Goal: Contribute content: Add original content to the website for others to see

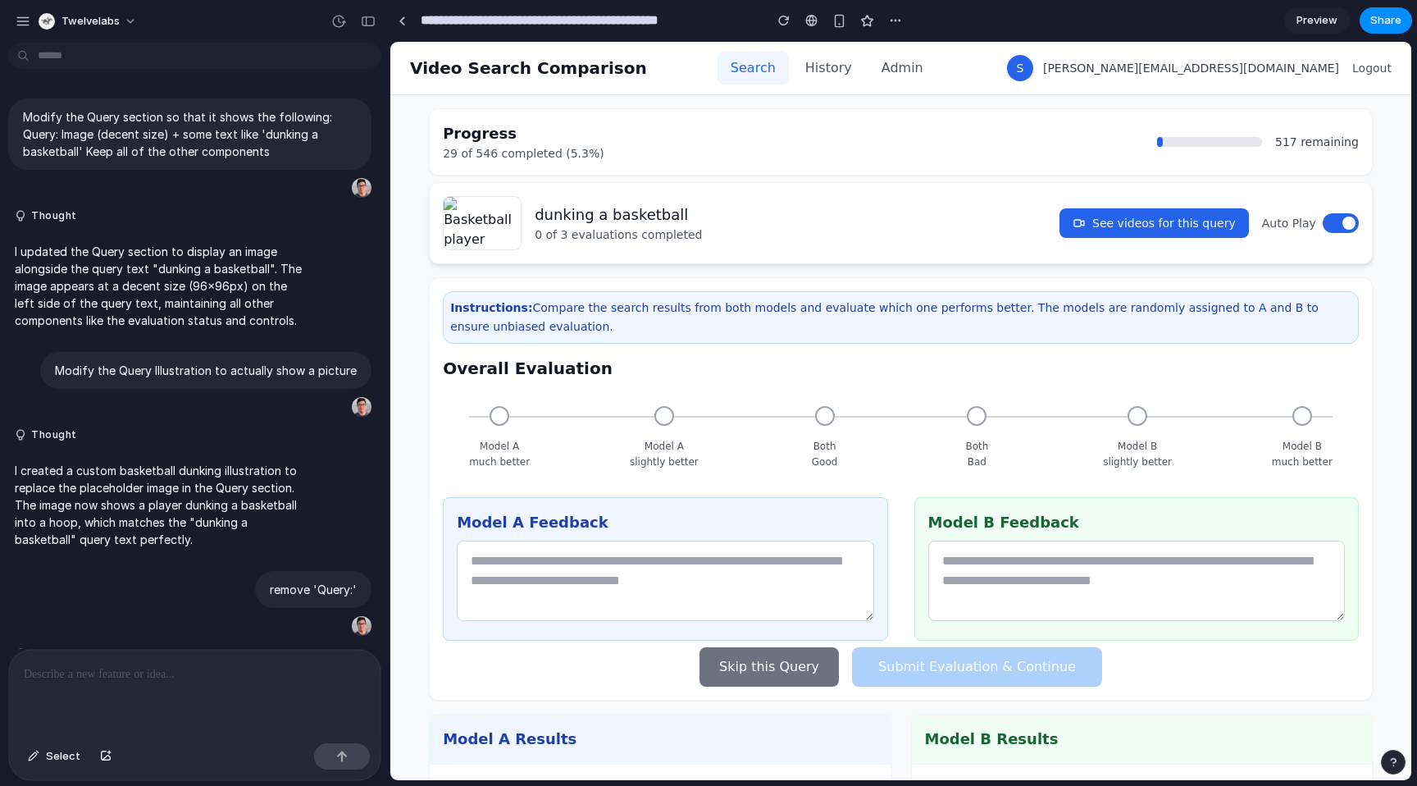
scroll to position [1140, 0]
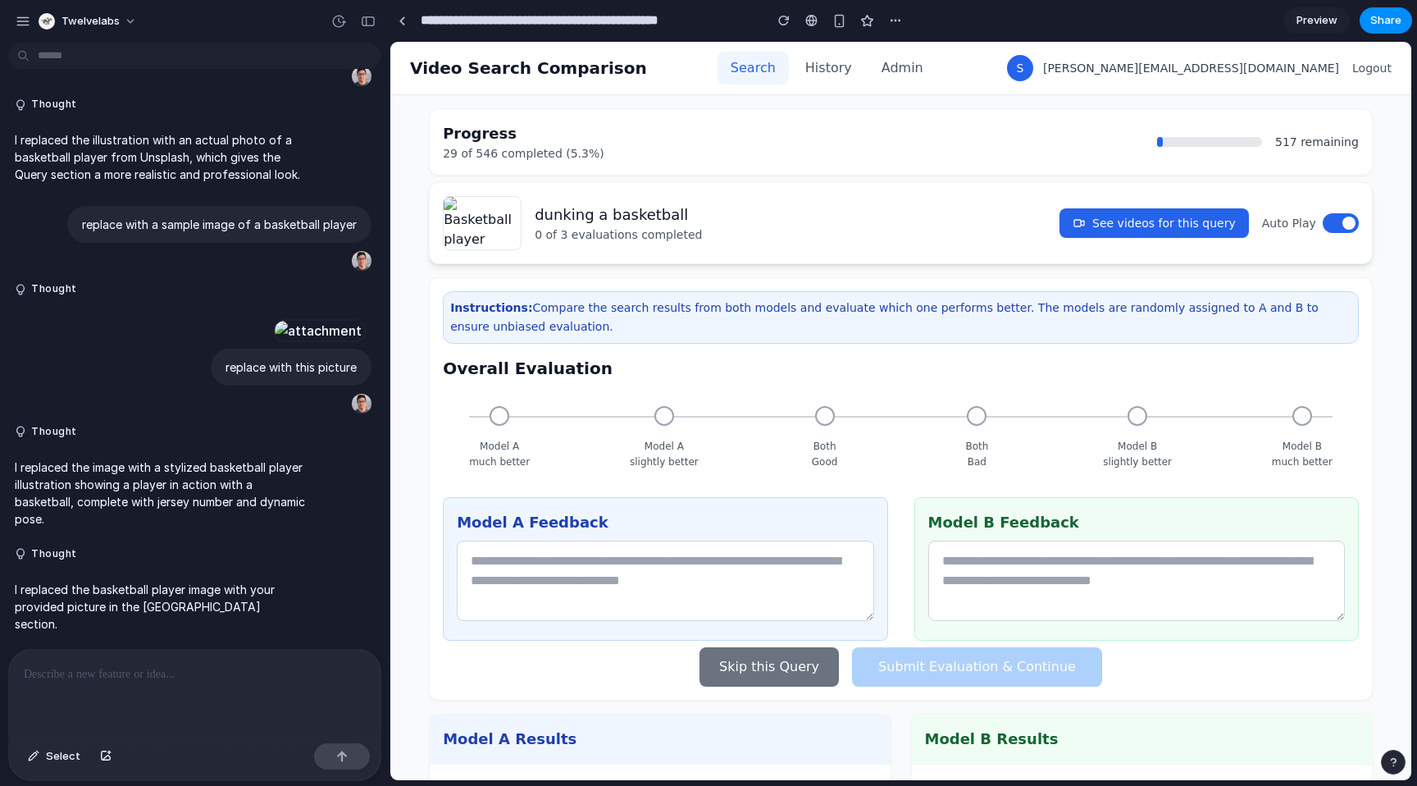
click at [877, 119] on div "Progress 29 of 546 completed (5.3%) 517 remaining" at bounding box center [901, 141] width 944 height 67
click at [922, 113] on div "Progress 29 of 546 completed (5.3%) 517 remaining" at bounding box center [901, 141] width 944 height 67
click at [107, 753] on div "button" at bounding box center [105, 756] width 11 height 10
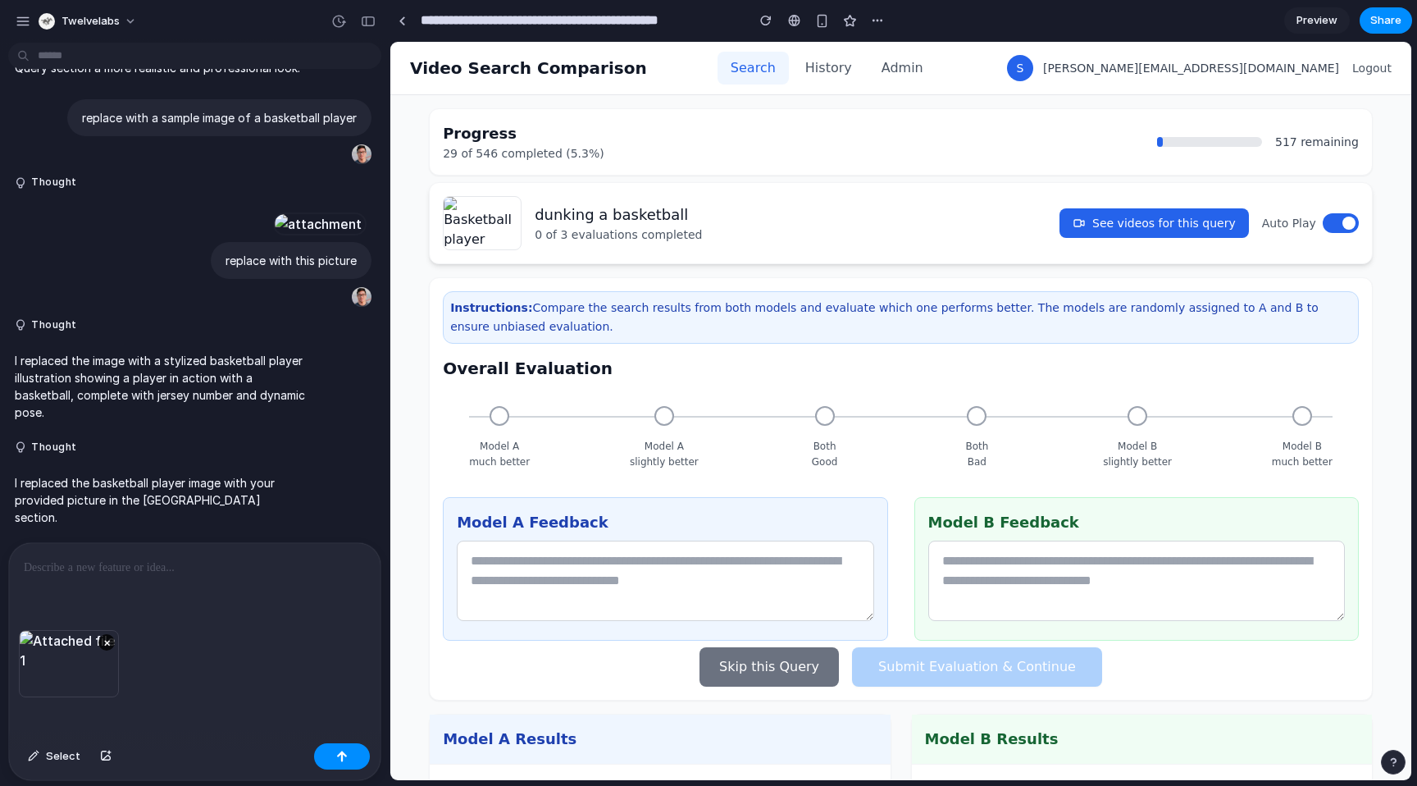
click at [118, 558] on p at bounding box center [195, 568] width 342 height 20
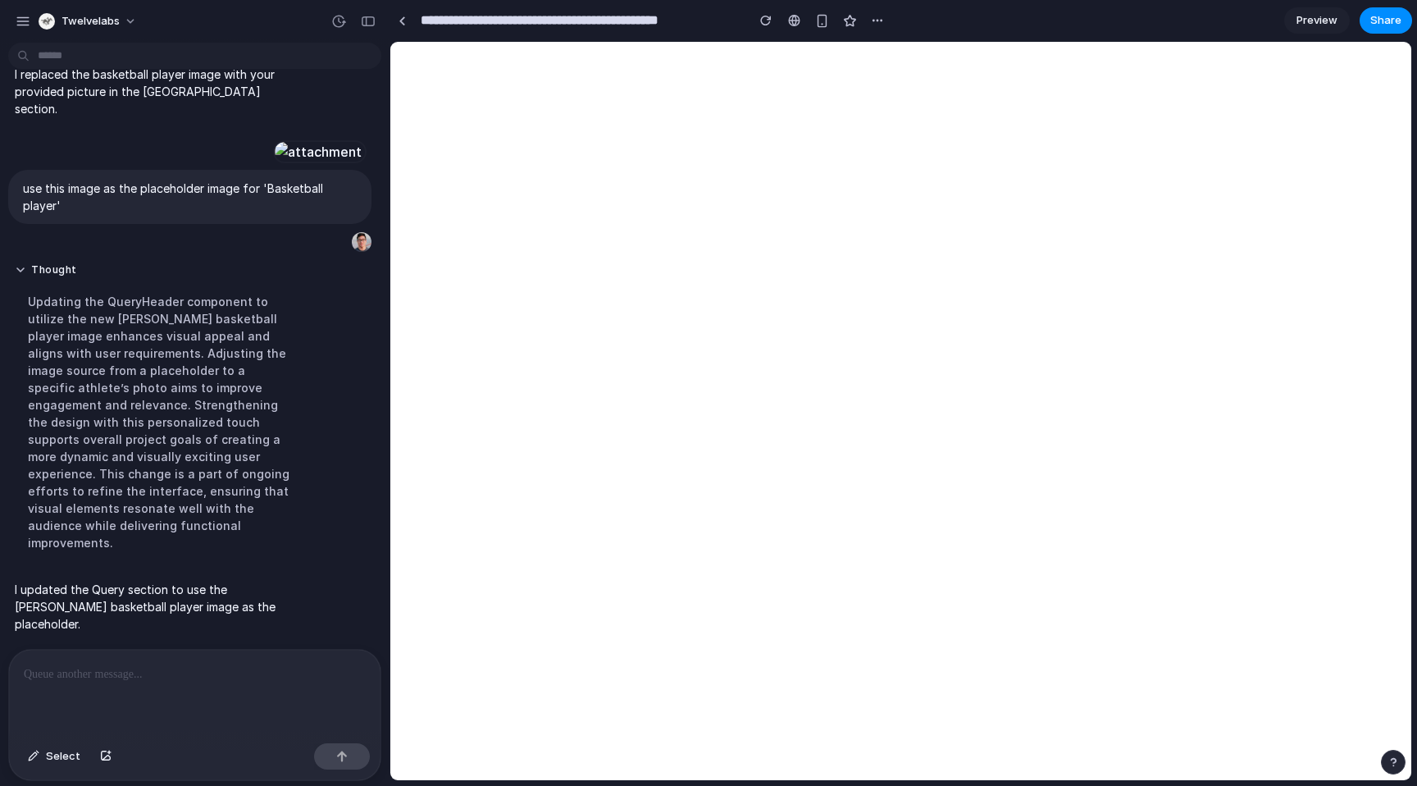
scroll to position [0, 0]
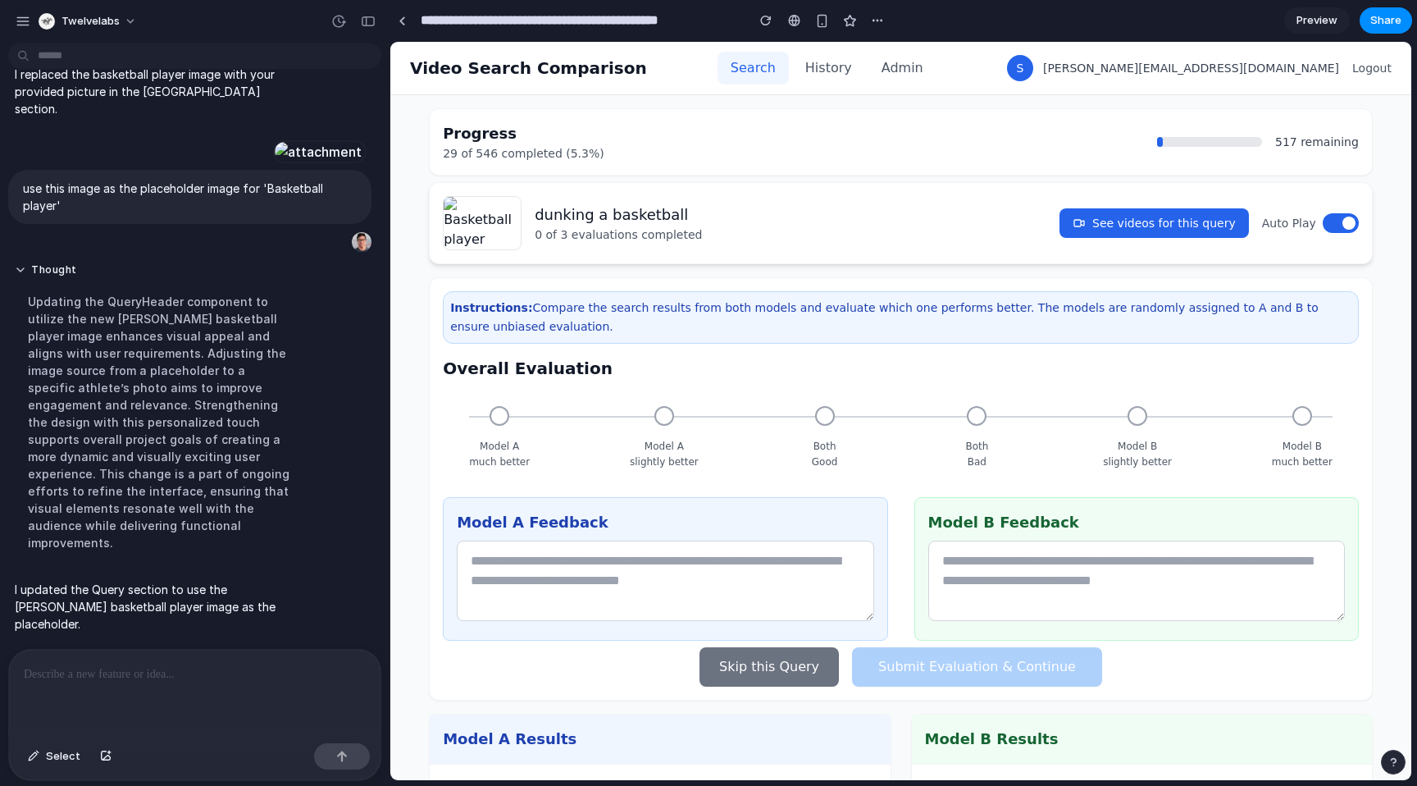
click at [209, 424] on div "Updating the QueryHeader component to utilize the new Tyler Herro basketball pl…" at bounding box center [160, 422] width 290 height 278
click at [467, 220] on img at bounding box center [482, 223] width 79 height 54
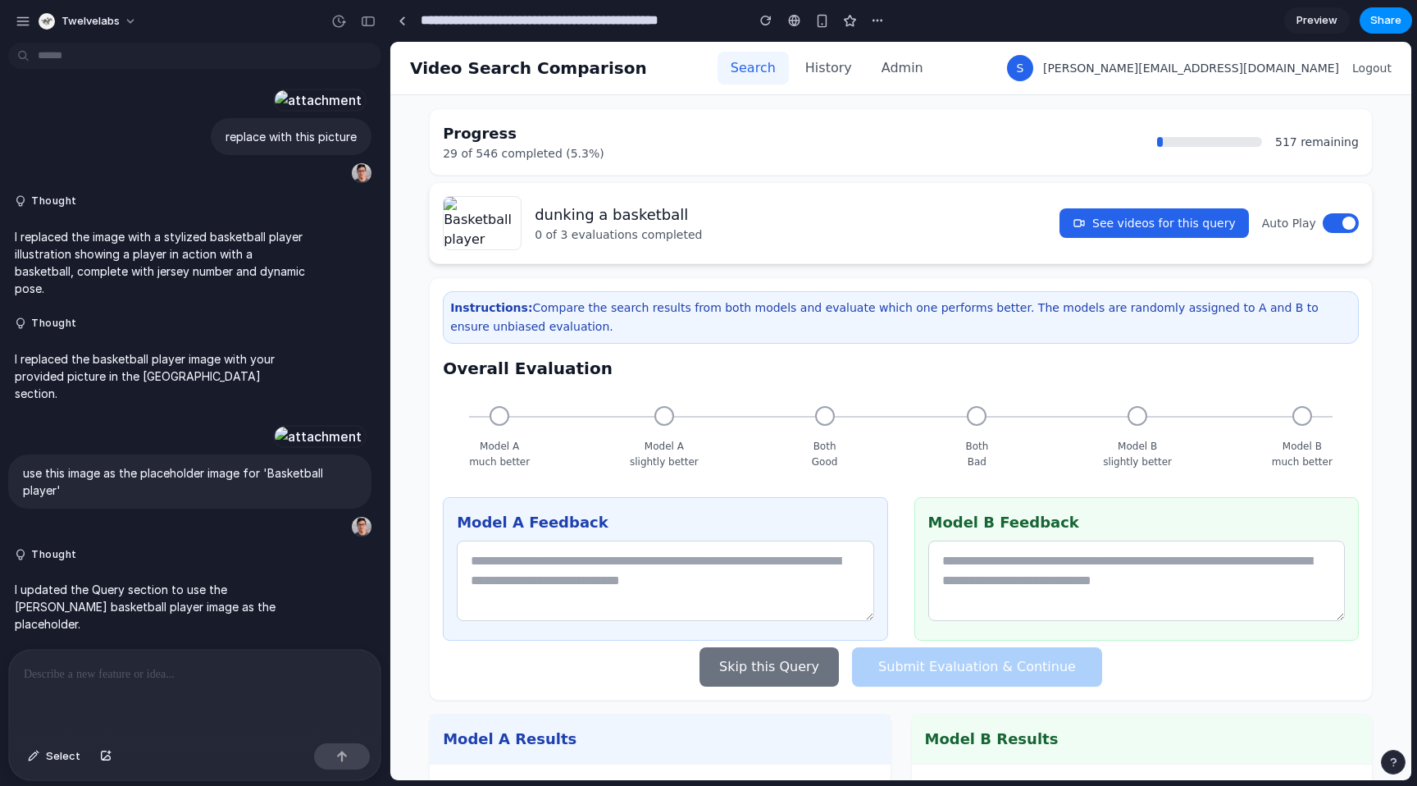
click at [471, 214] on img at bounding box center [482, 223] width 79 height 54
click at [1324, 19] on span "Preview" at bounding box center [1316, 20] width 41 height 16
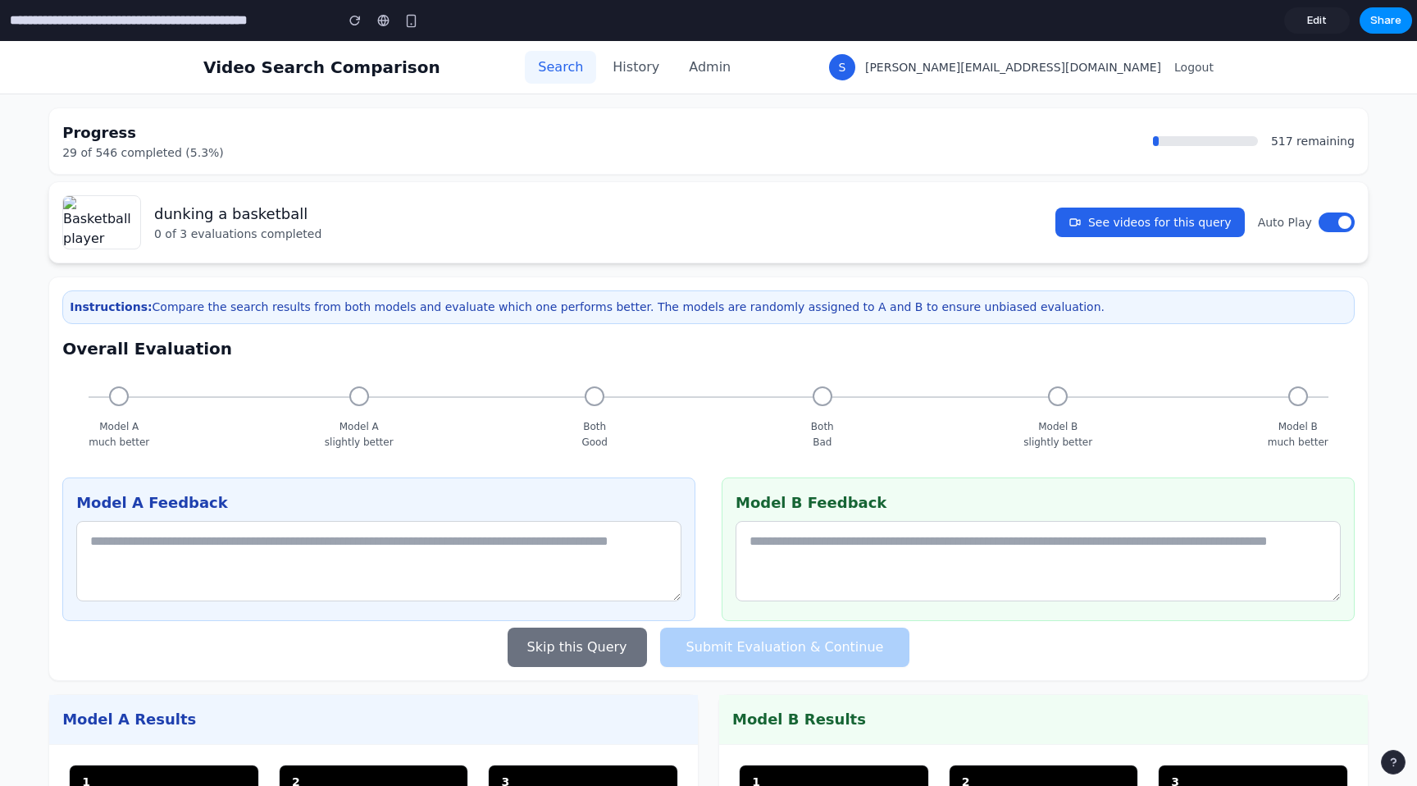
click at [1311, 23] on span "Edit" at bounding box center [1317, 20] width 20 height 16
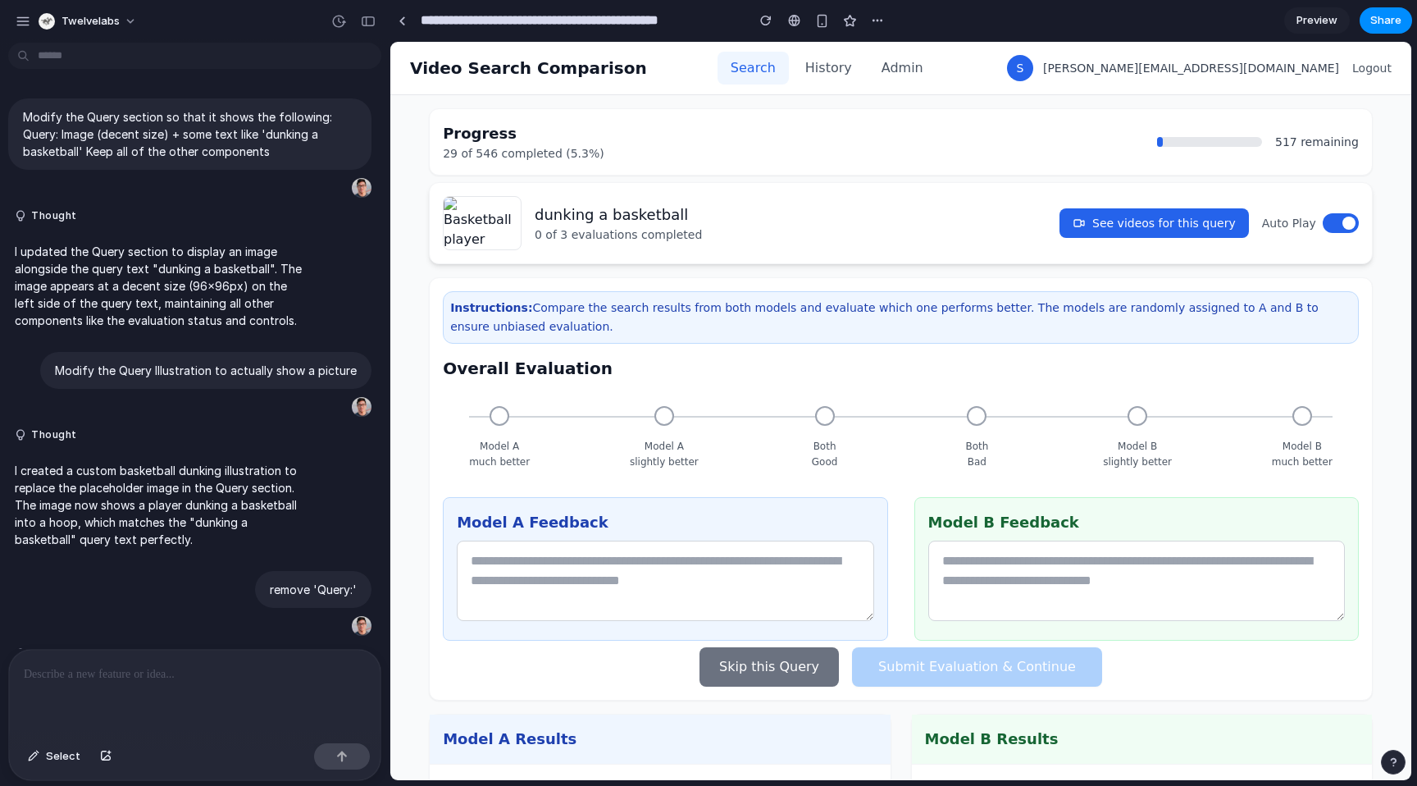
scroll to position [1469, 0]
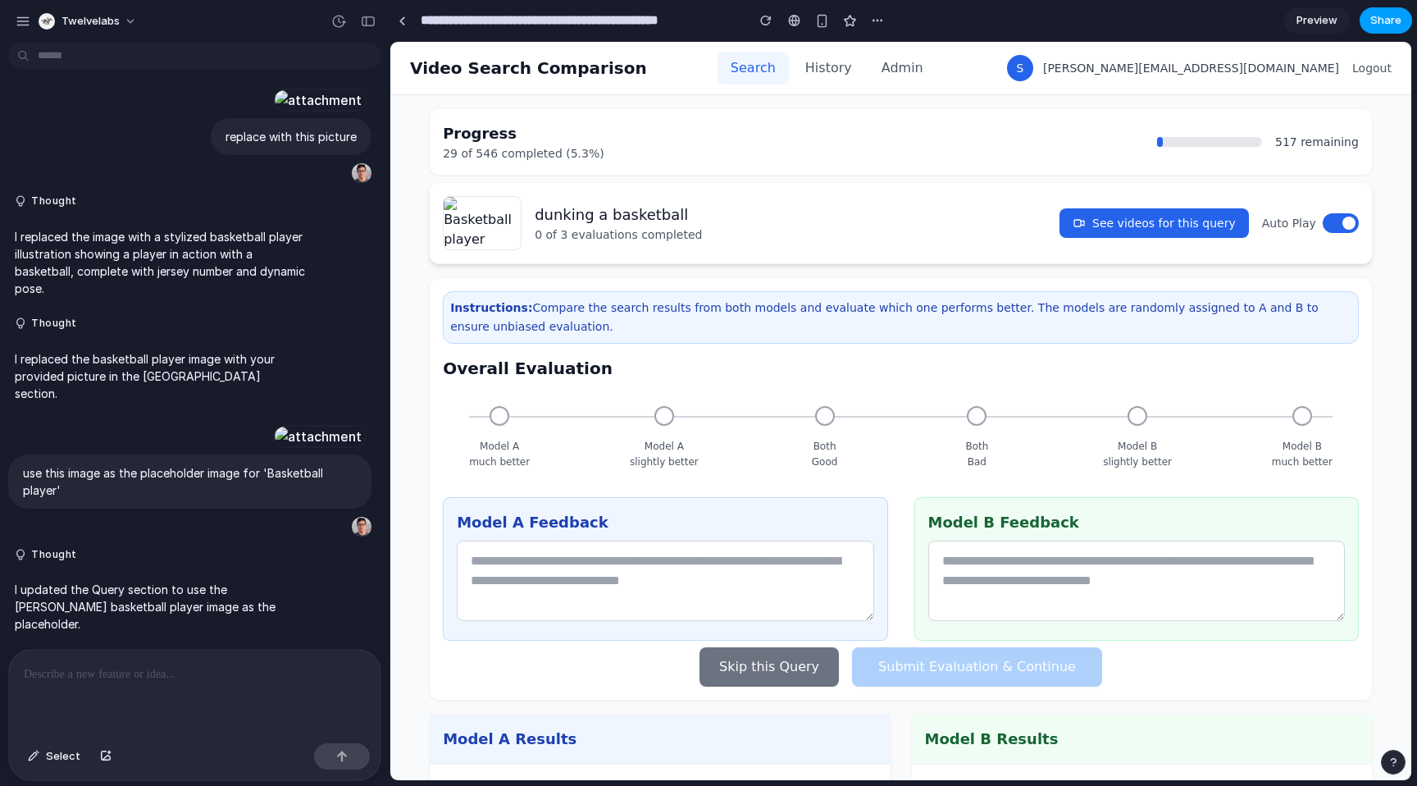
click at [1398, 28] on button "Share" at bounding box center [1386, 20] width 52 height 26
click at [954, 141] on div "Share ' Search Results Comparison Tool — Basketball Dunk ' Invite Simon Shim Cr…" at bounding box center [708, 393] width 1417 height 786
click at [54, 763] on span "Select" at bounding box center [63, 756] width 34 height 16
click at [482, 214] on div at bounding box center [901, 411] width 1020 height 737
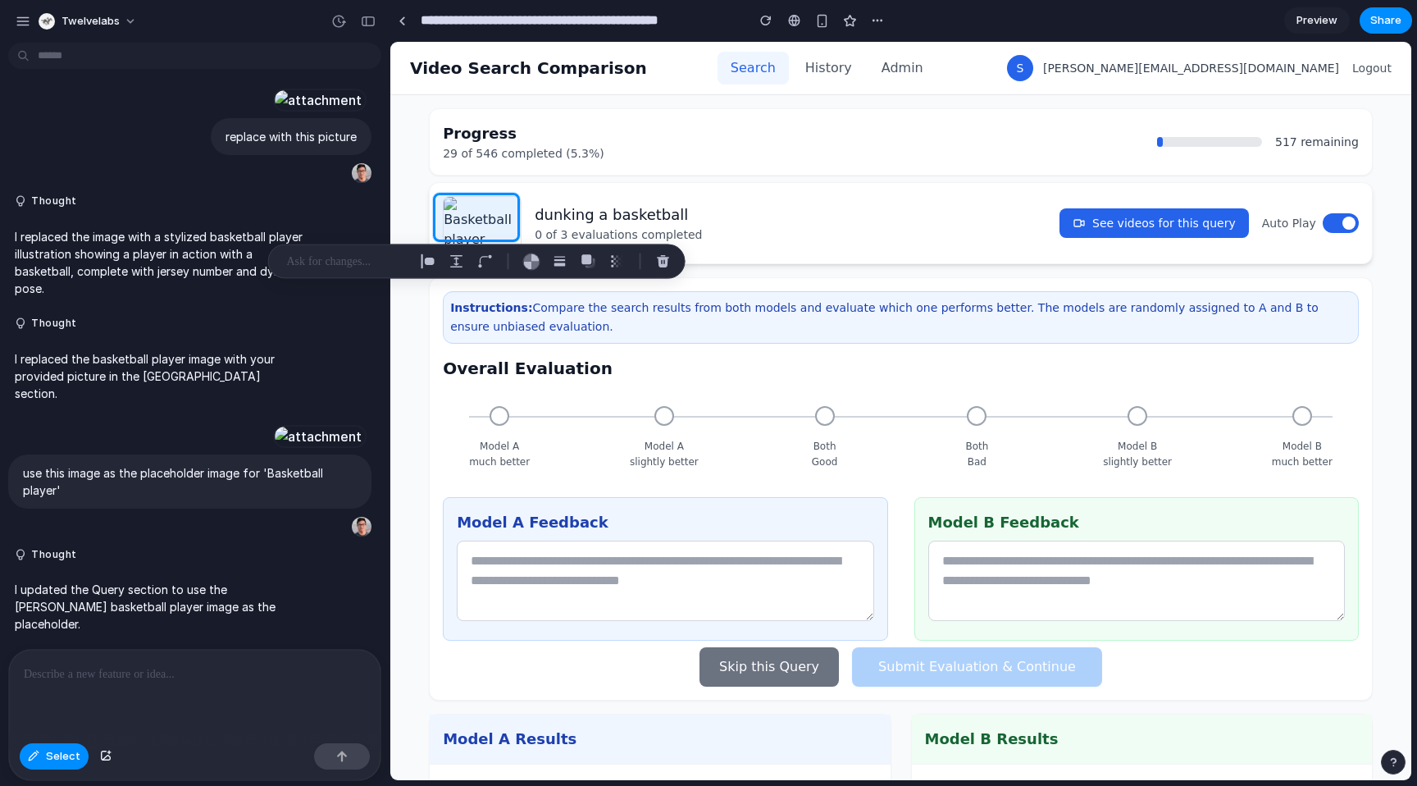
click at [344, 261] on p at bounding box center [347, 262] width 121 height 20
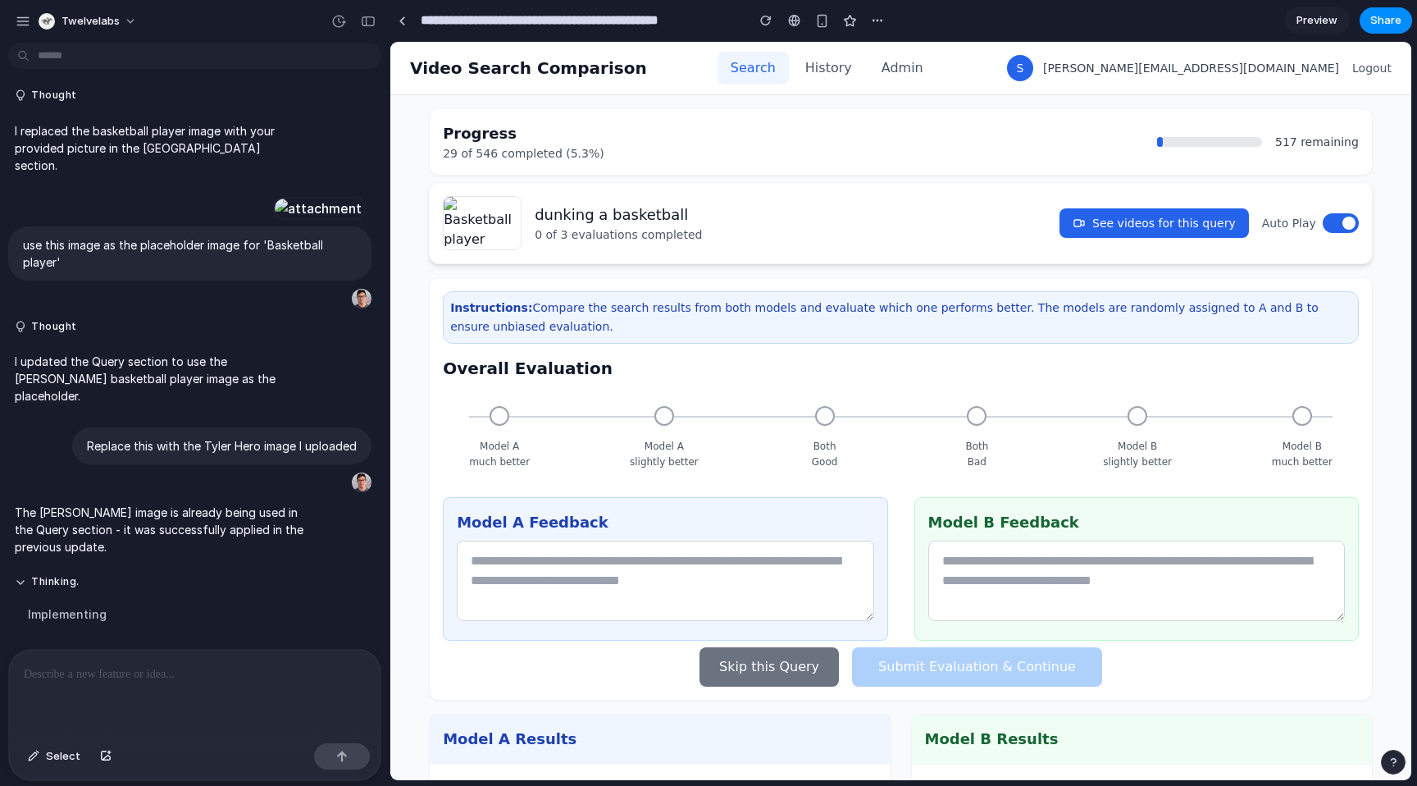
scroll to position [1697, 0]
click at [33, 575] on button "Thinking ." at bounding box center [160, 582] width 290 height 14
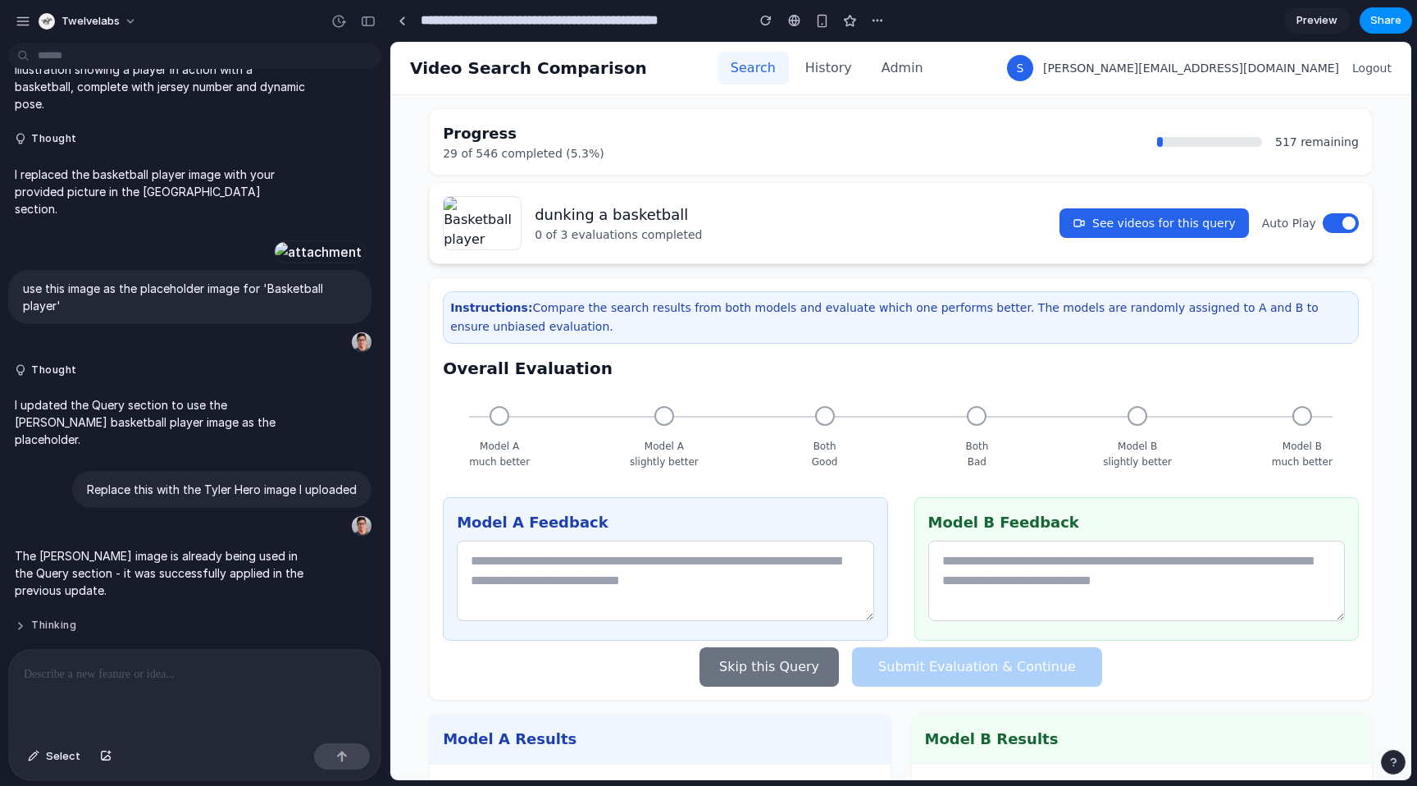
click at [42, 618] on button "Thinking" at bounding box center [160, 625] width 290 height 14
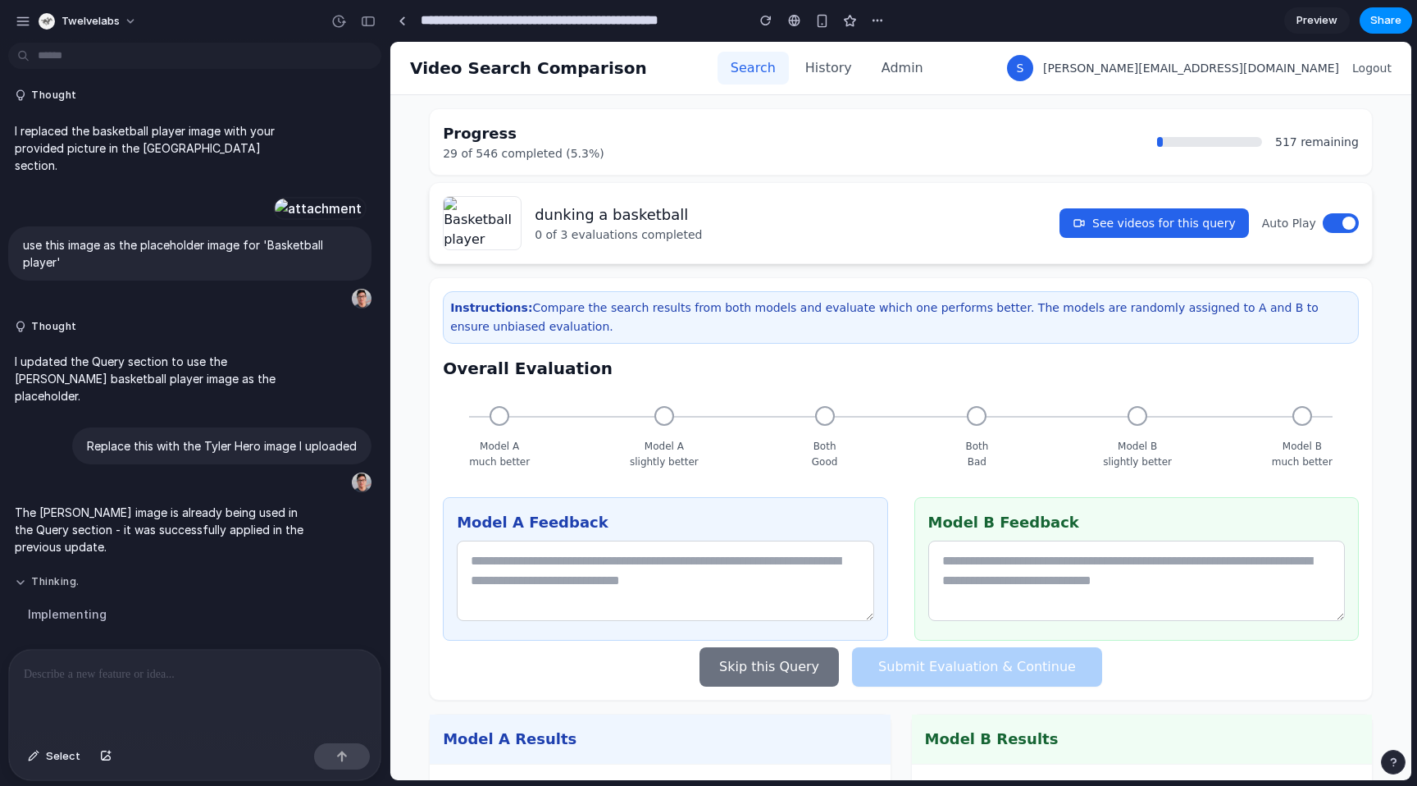
scroll to position [1697, 0]
click at [161, 686] on div at bounding box center [194, 692] width 371 height 87
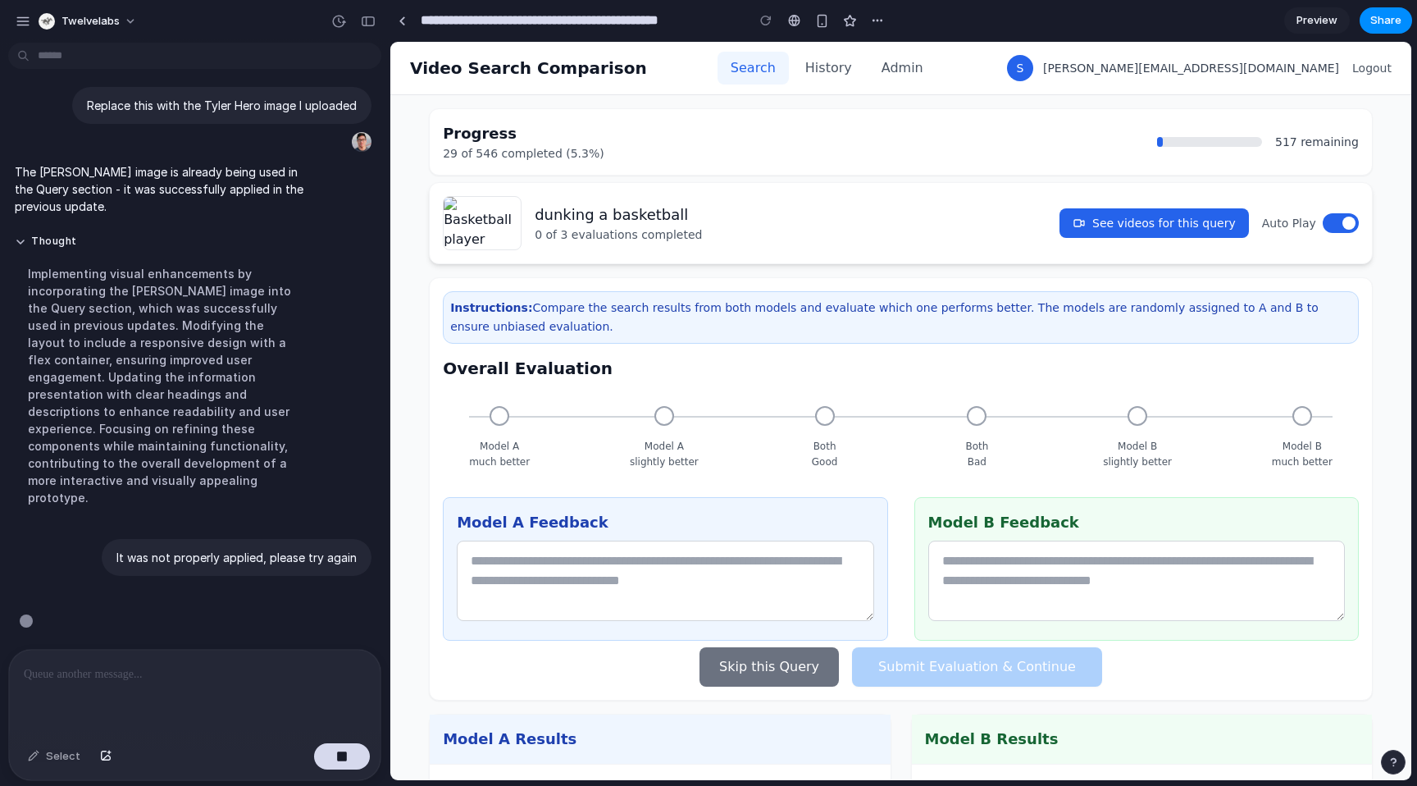
scroll to position [2038, 0]
click at [792, 185] on div "dunking a basketball 0 of 3 evaluations completed See videos for this query Aut…" at bounding box center [901, 223] width 944 height 82
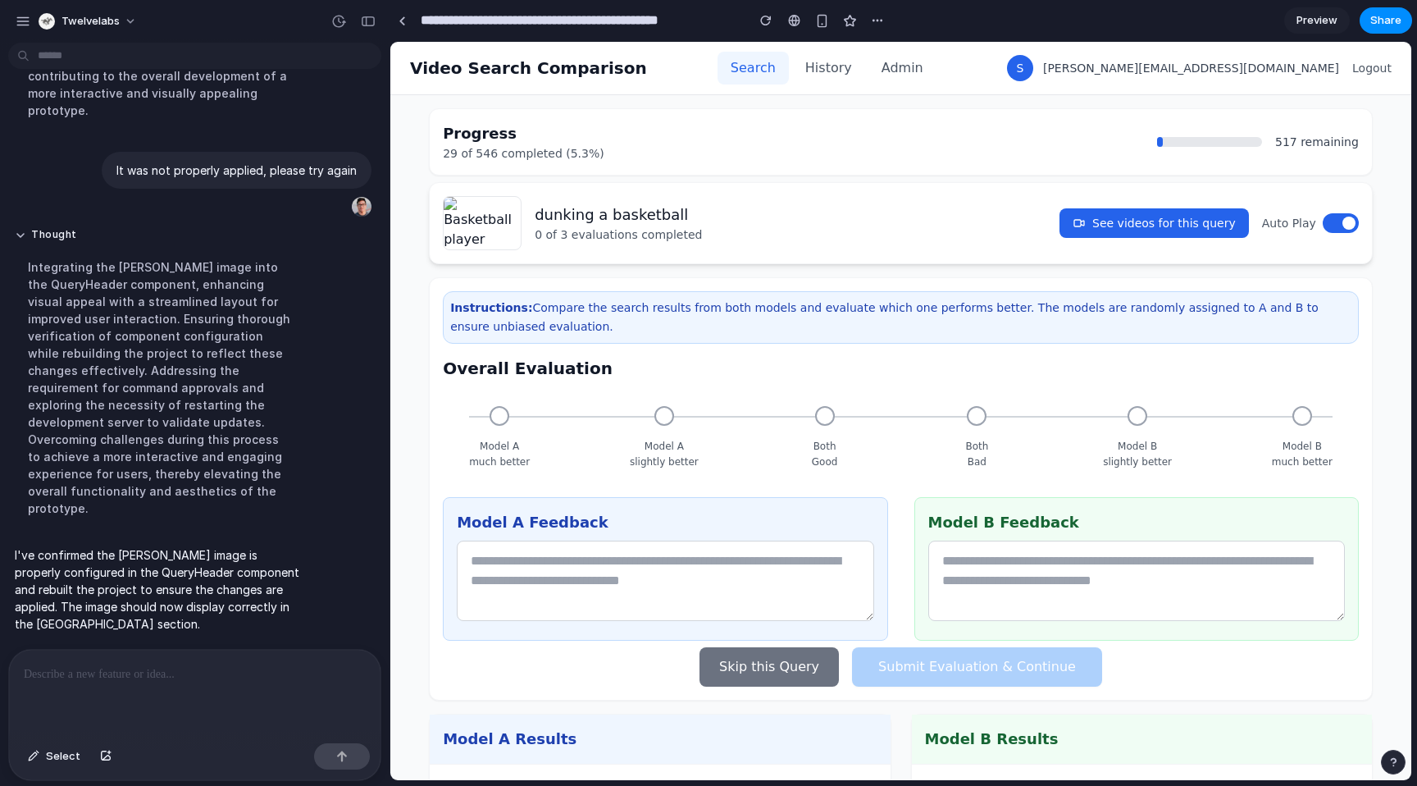
scroll to position [0, 0]
click at [826, 16] on div "button" at bounding box center [822, 21] width 14 height 14
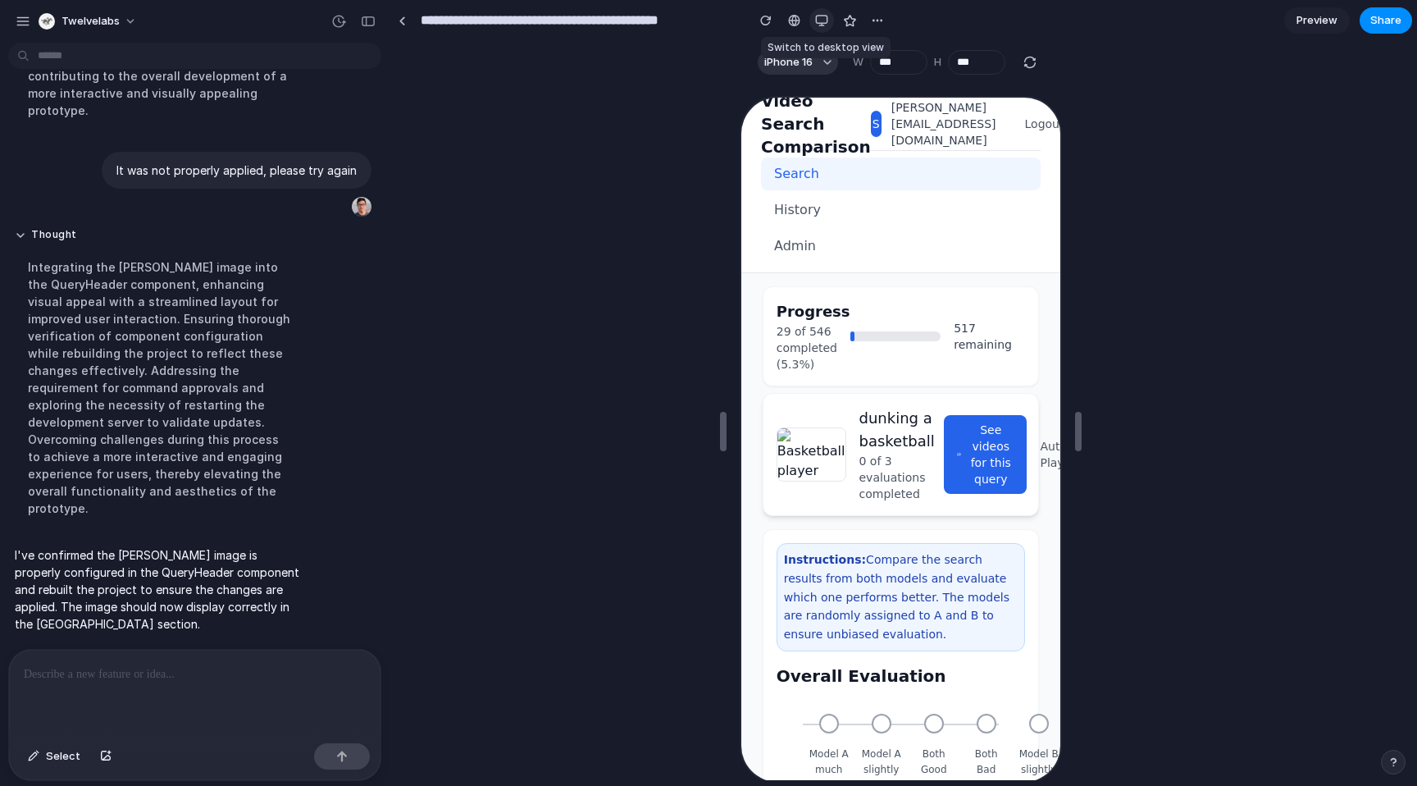
click at [821, 18] on div "button" at bounding box center [821, 20] width 13 height 13
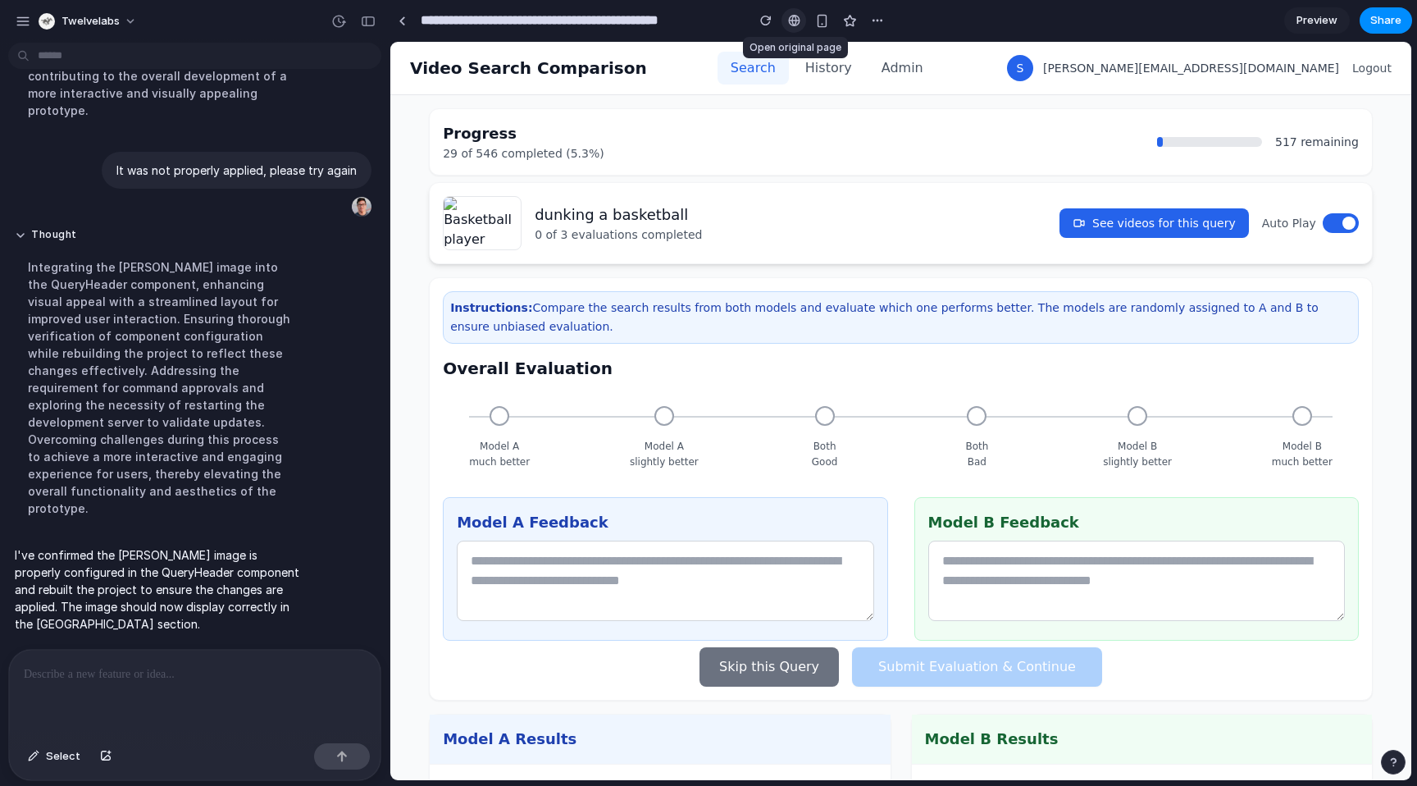
click at [790, 17] on div at bounding box center [794, 20] width 12 height 13
click at [771, 21] on div "button" at bounding box center [765, 20] width 11 height 11
click at [886, 23] on button "button" at bounding box center [877, 20] width 25 height 25
click at [953, 24] on div "Duplicate Delete" at bounding box center [708, 393] width 1417 height 786
click at [66, 754] on span "Select" at bounding box center [63, 756] width 34 height 16
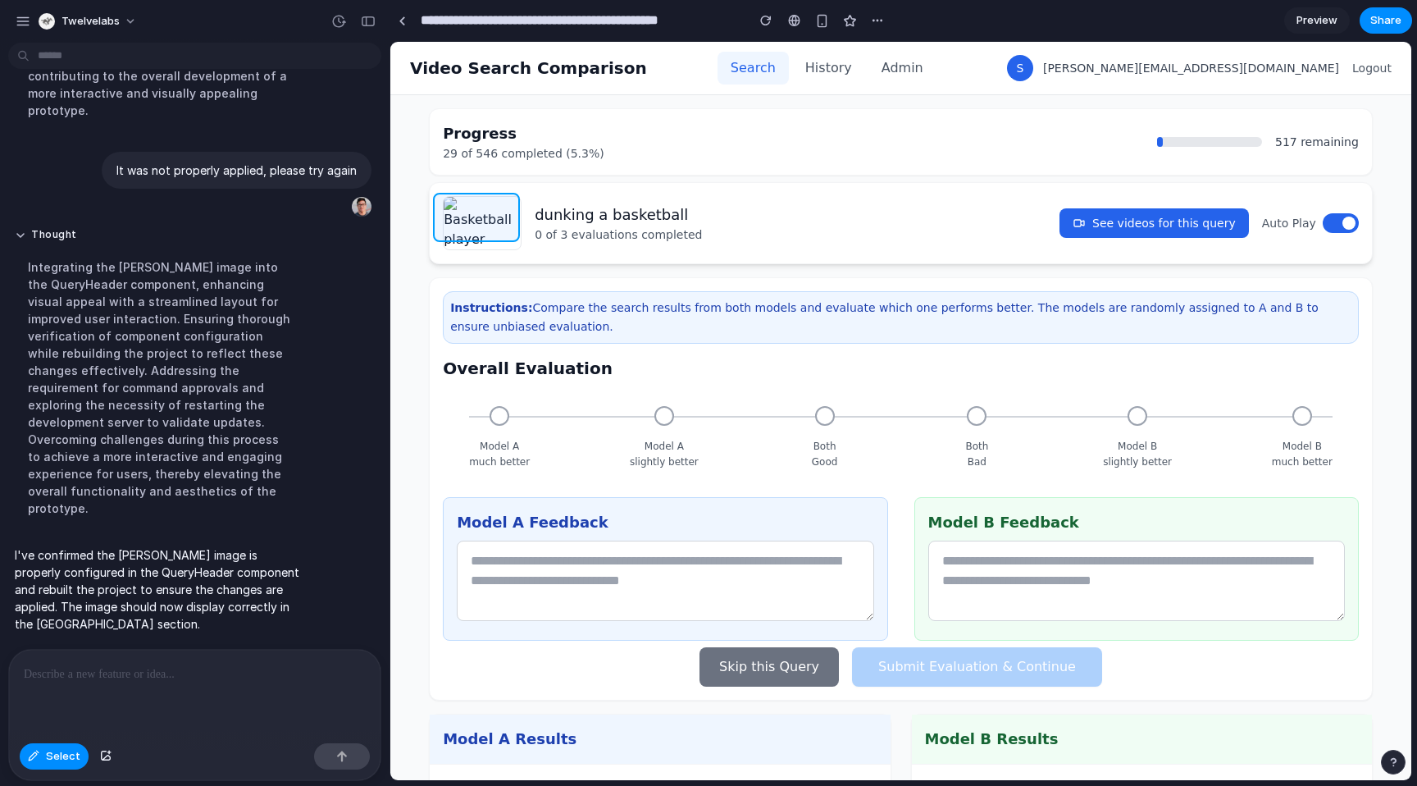
click at [485, 216] on div at bounding box center [901, 411] width 1020 height 737
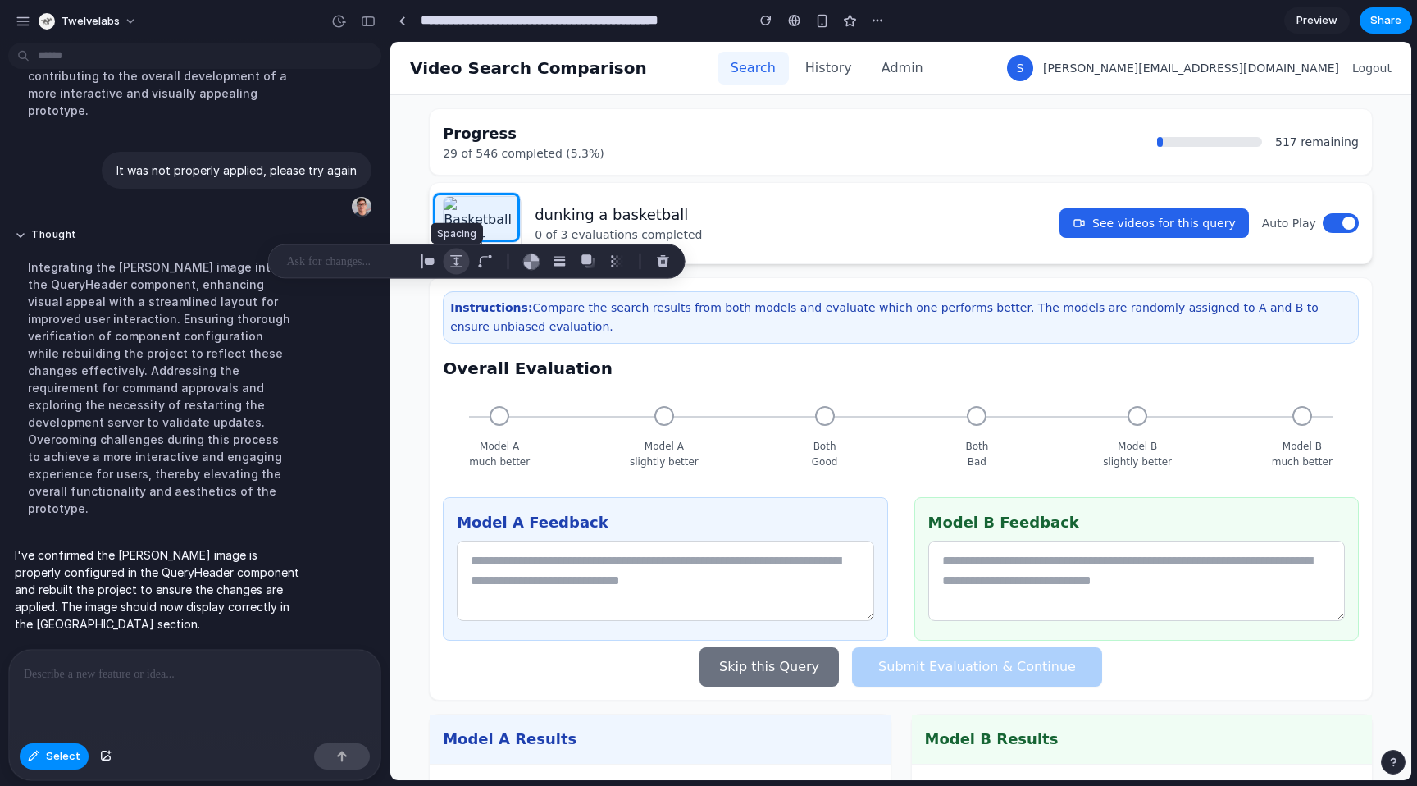
click at [458, 259] on div "button" at bounding box center [456, 261] width 15 height 15
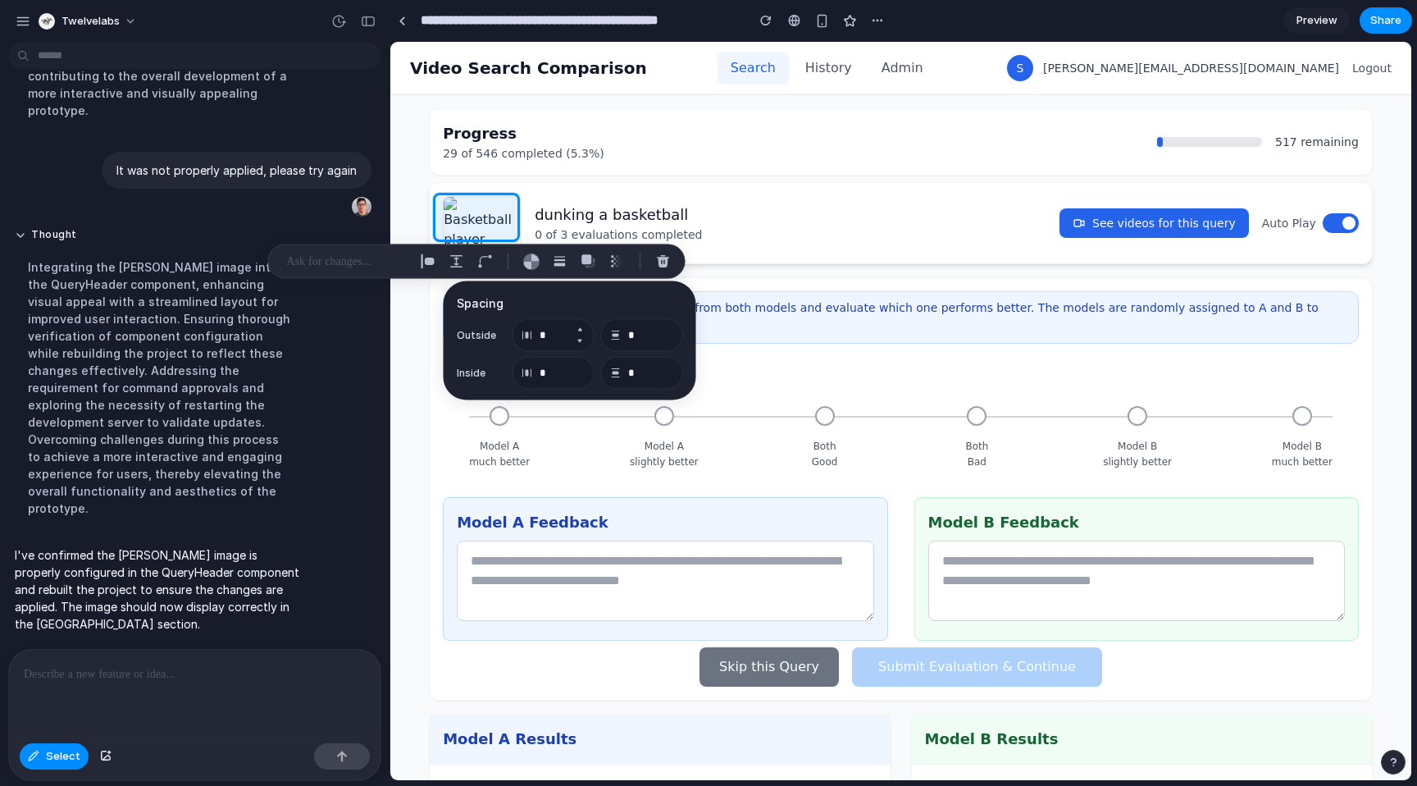
click at [579, 326] on button "Increment" at bounding box center [580, 329] width 16 height 13
type input "*"
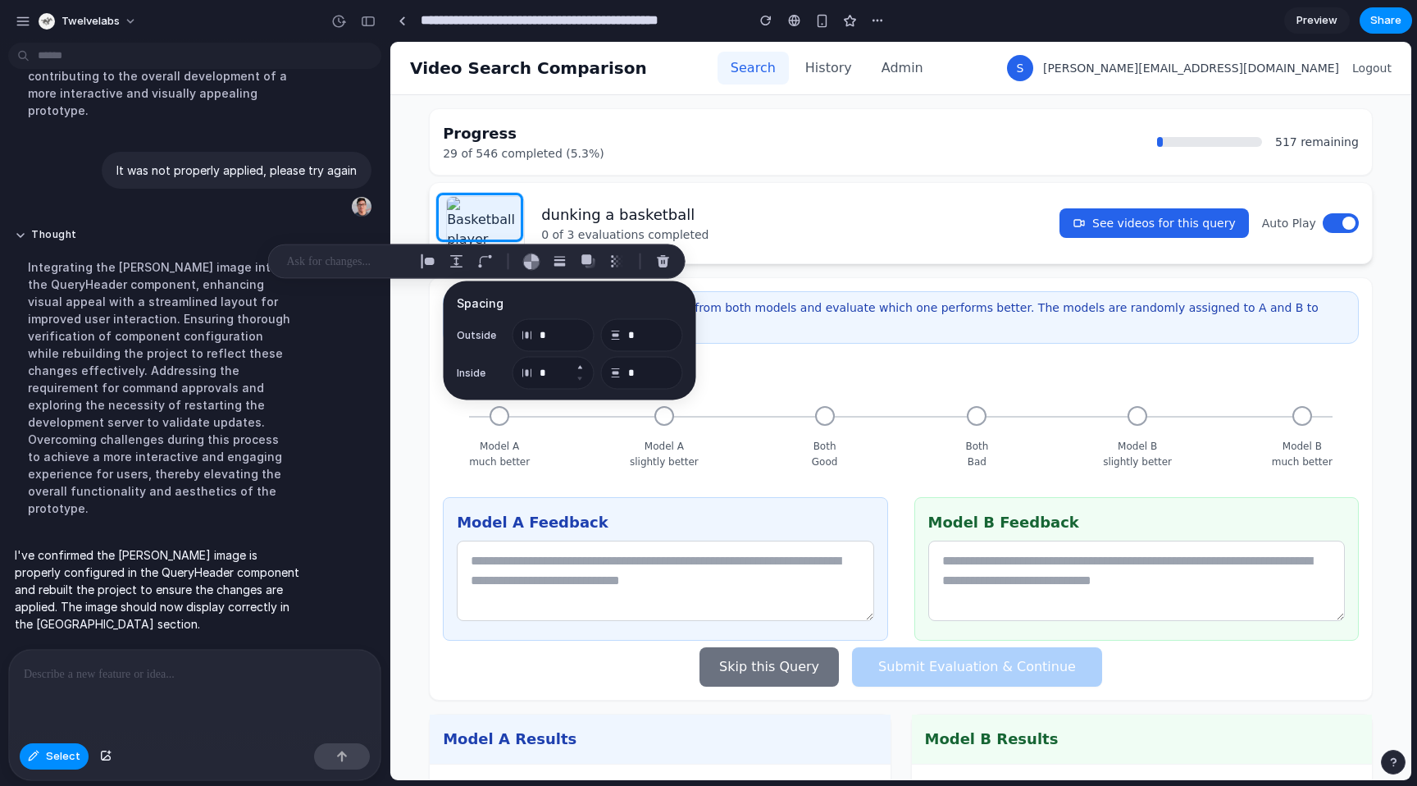
click at [581, 367] on button "Increment" at bounding box center [580, 367] width 16 height 13
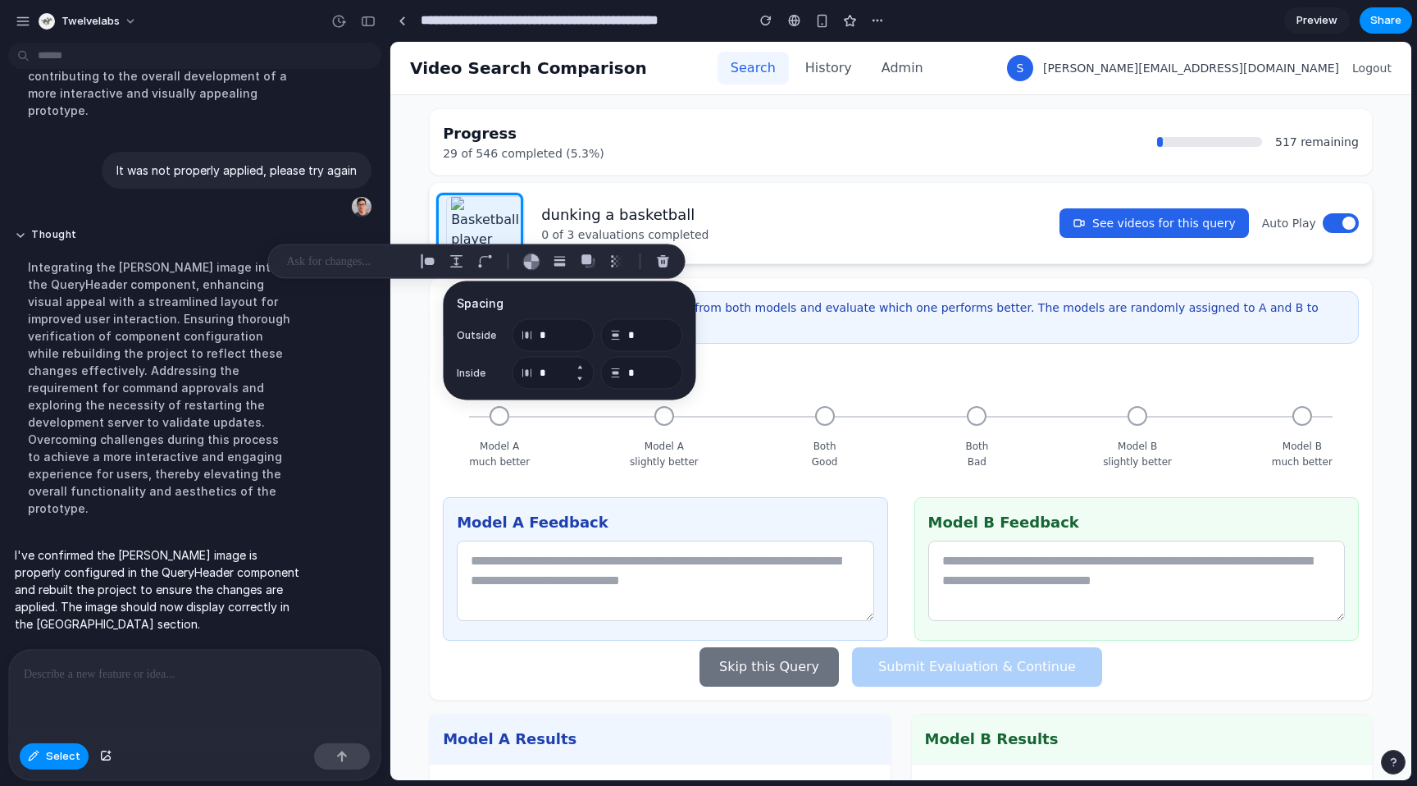
click at [581, 367] on button "Increment" at bounding box center [580, 367] width 16 height 13
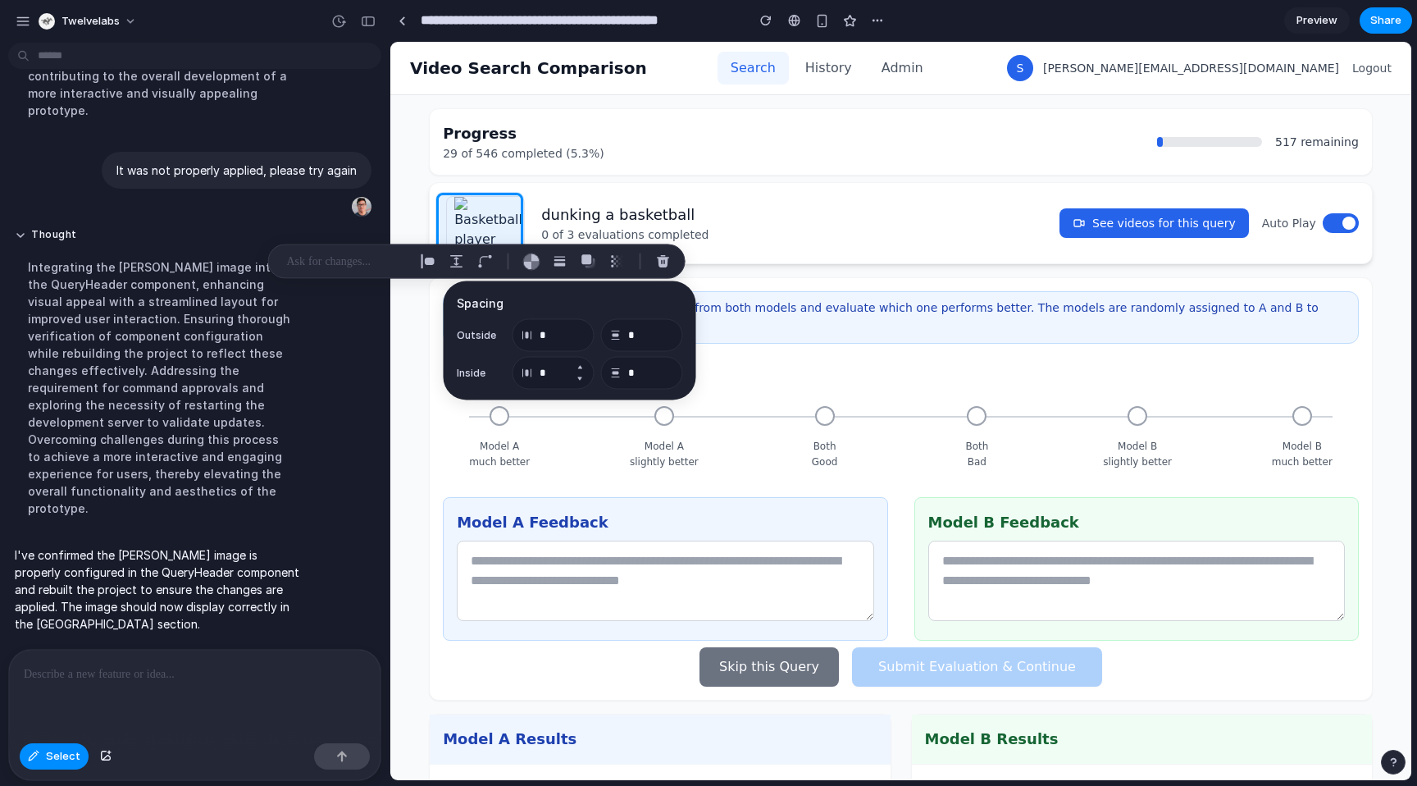
type input "**"
click at [582, 328] on button "Increment" at bounding box center [580, 329] width 16 height 13
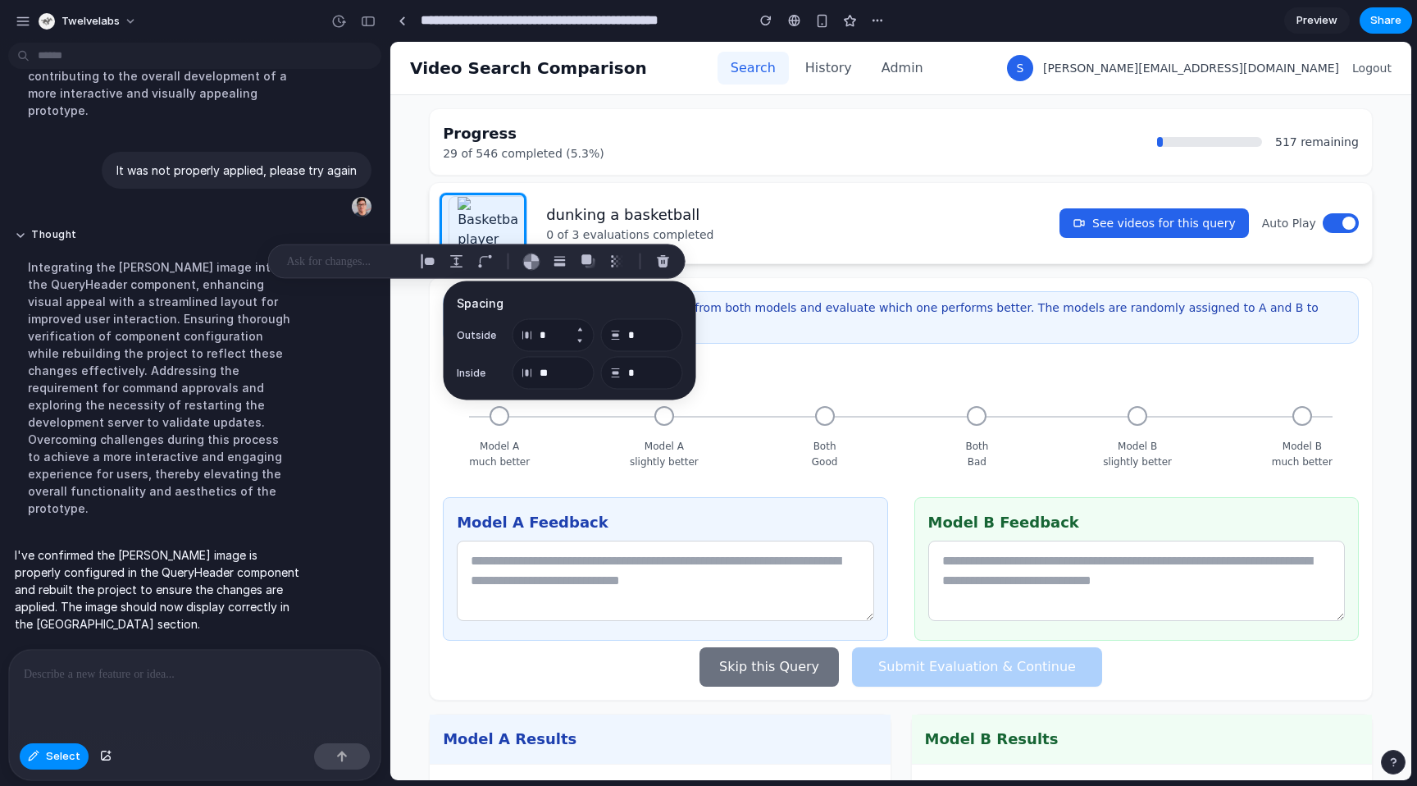
click at [582, 328] on button "Increment" at bounding box center [580, 329] width 16 height 13
type input "**"
click at [669, 330] on button "Increment" at bounding box center [668, 329] width 16 height 13
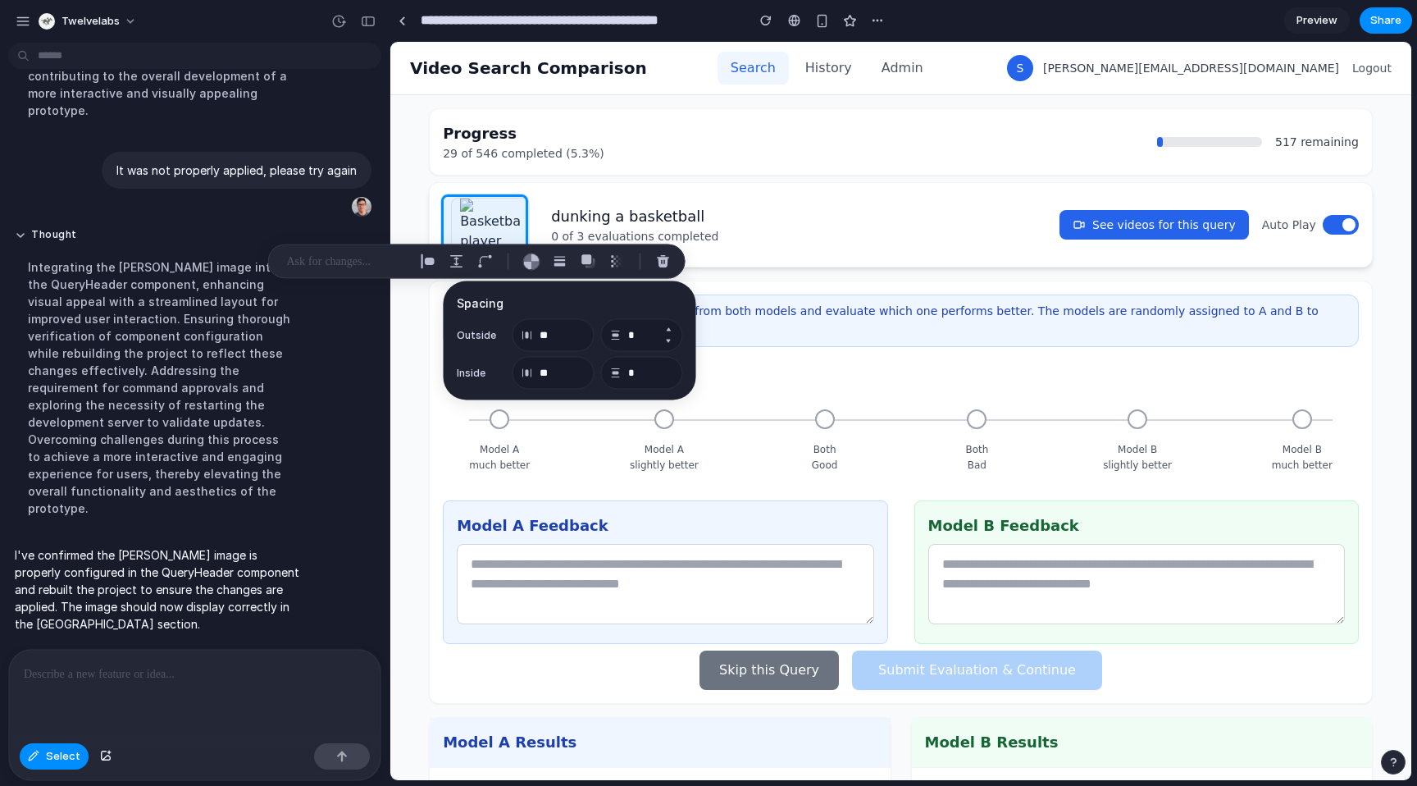
click at [669, 330] on button "Increment" at bounding box center [668, 329] width 16 height 13
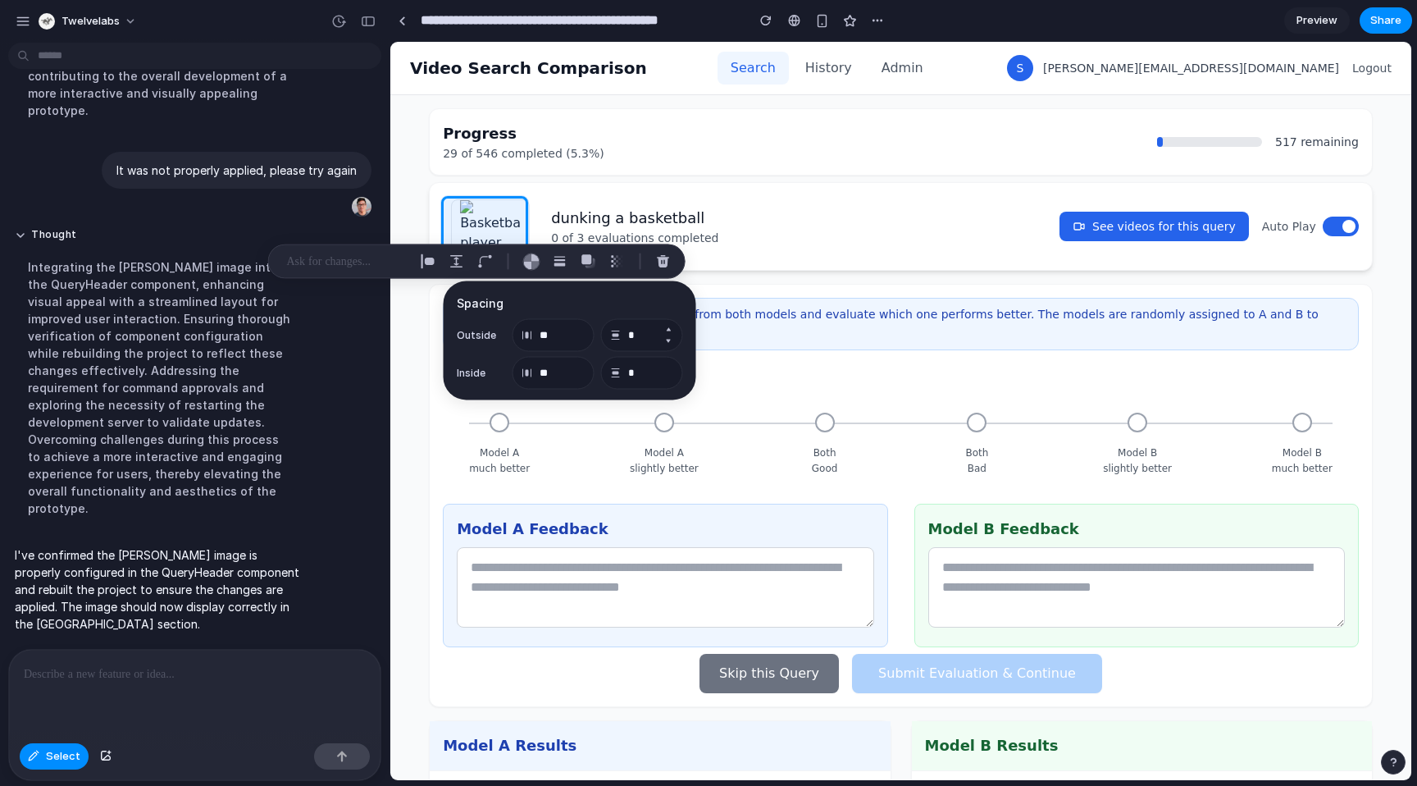
click at [669, 330] on button "Increment" at bounding box center [668, 329] width 16 height 13
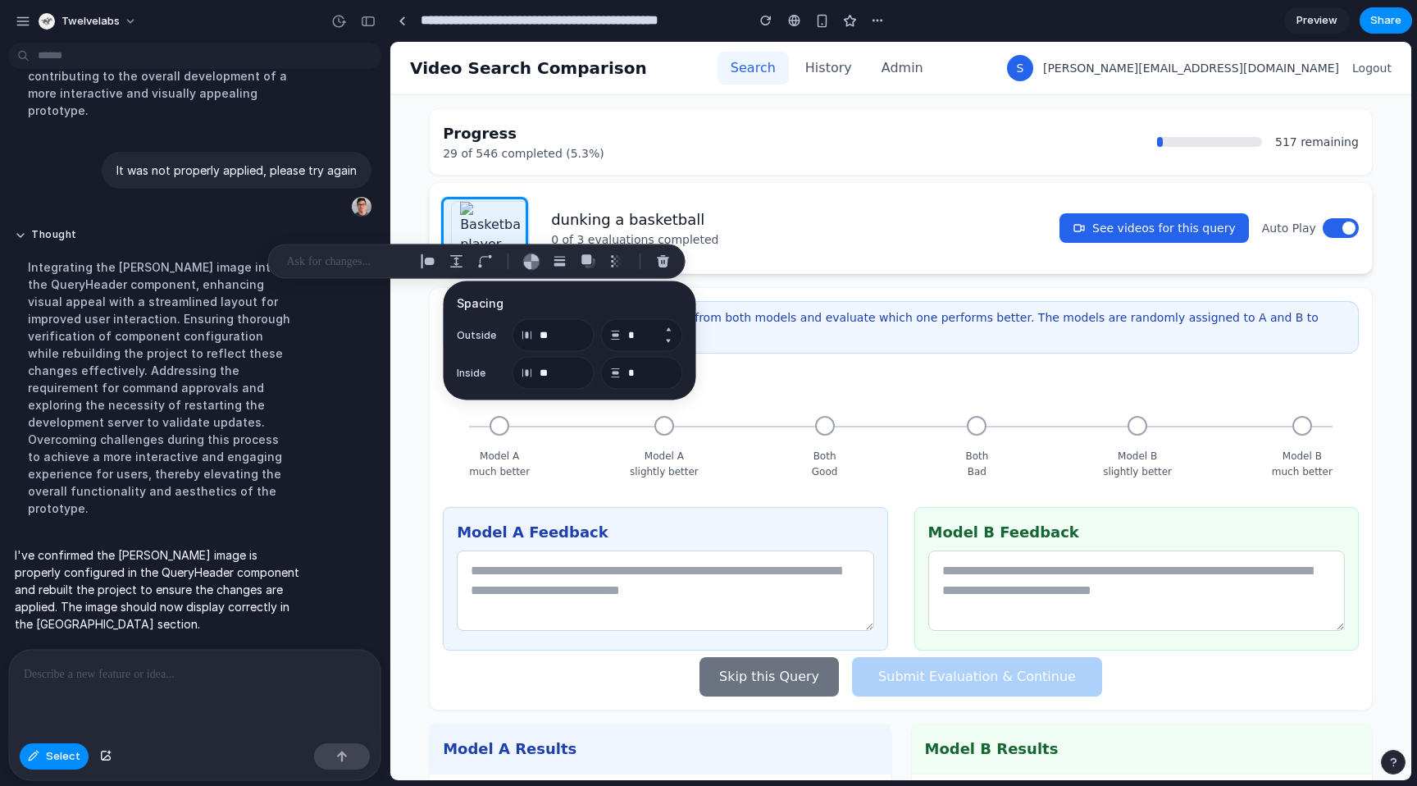
click at [669, 330] on button "Increment" at bounding box center [668, 329] width 16 height 13
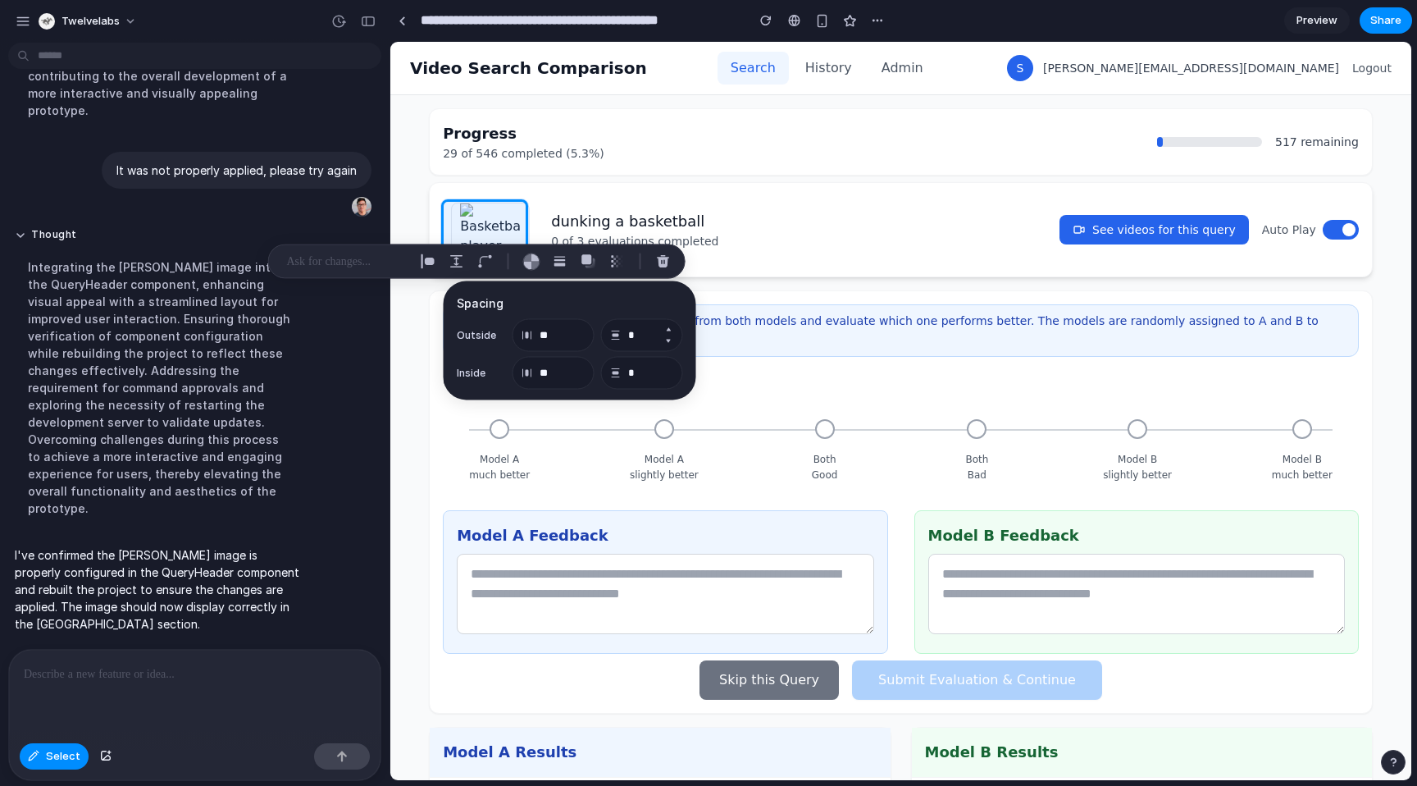
click at [669, 330] on button "Increment" at bounding box center [668, 329] width 16 height 13
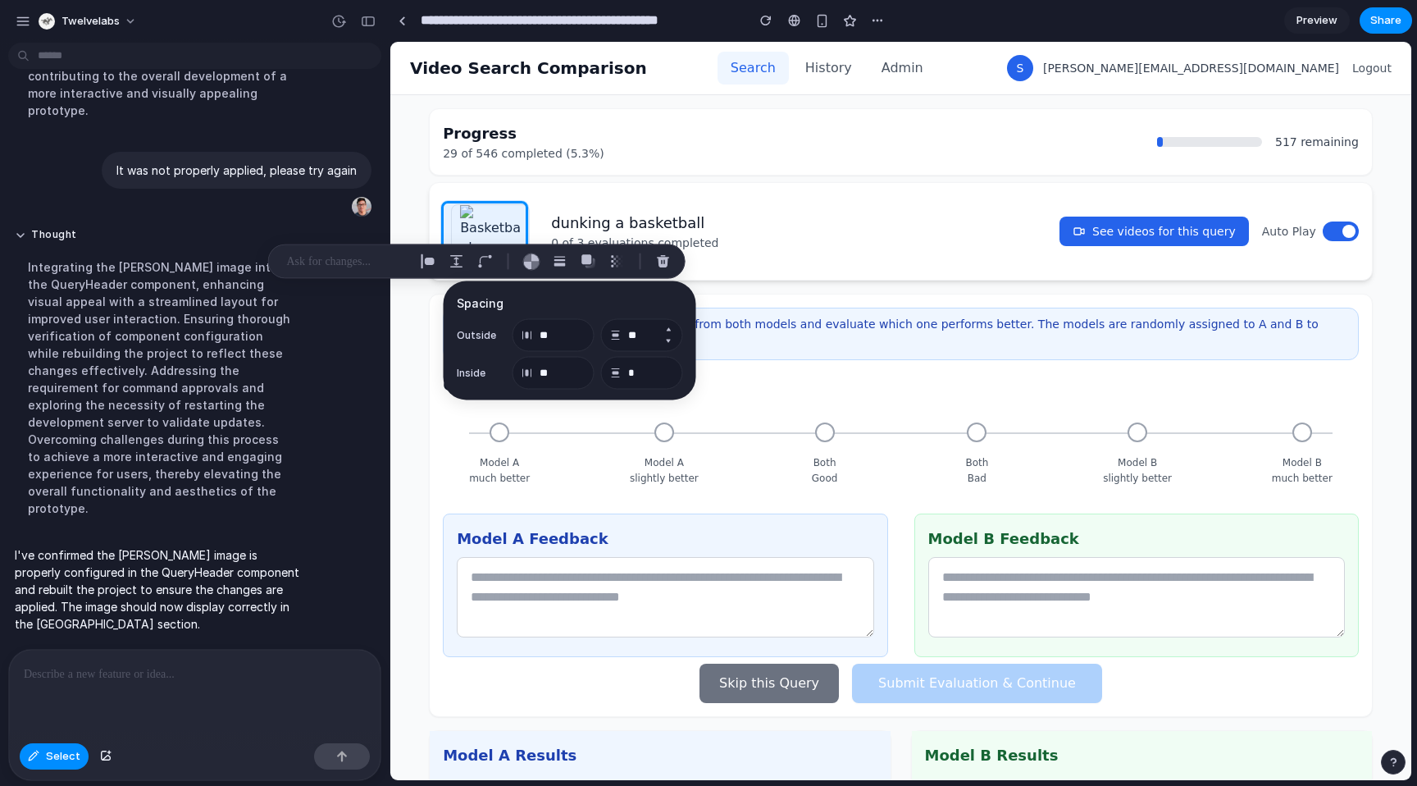
click at [669, 330] on button "Increment" at bounding box center [668, 329] width 16 height 13
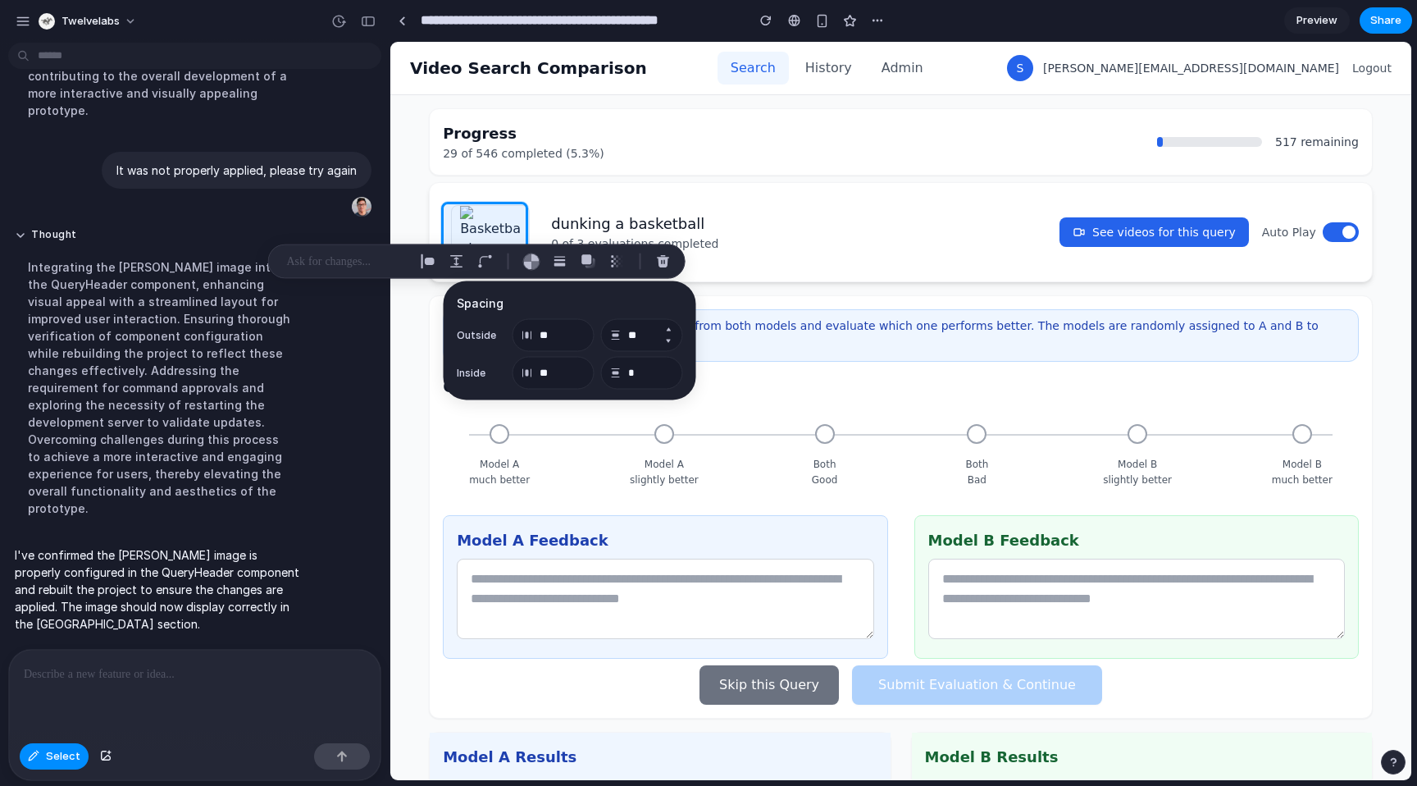
click at [668, 344] on button "Decrement" at bounding box center [668, 341] width 16 height 13
type input "**"
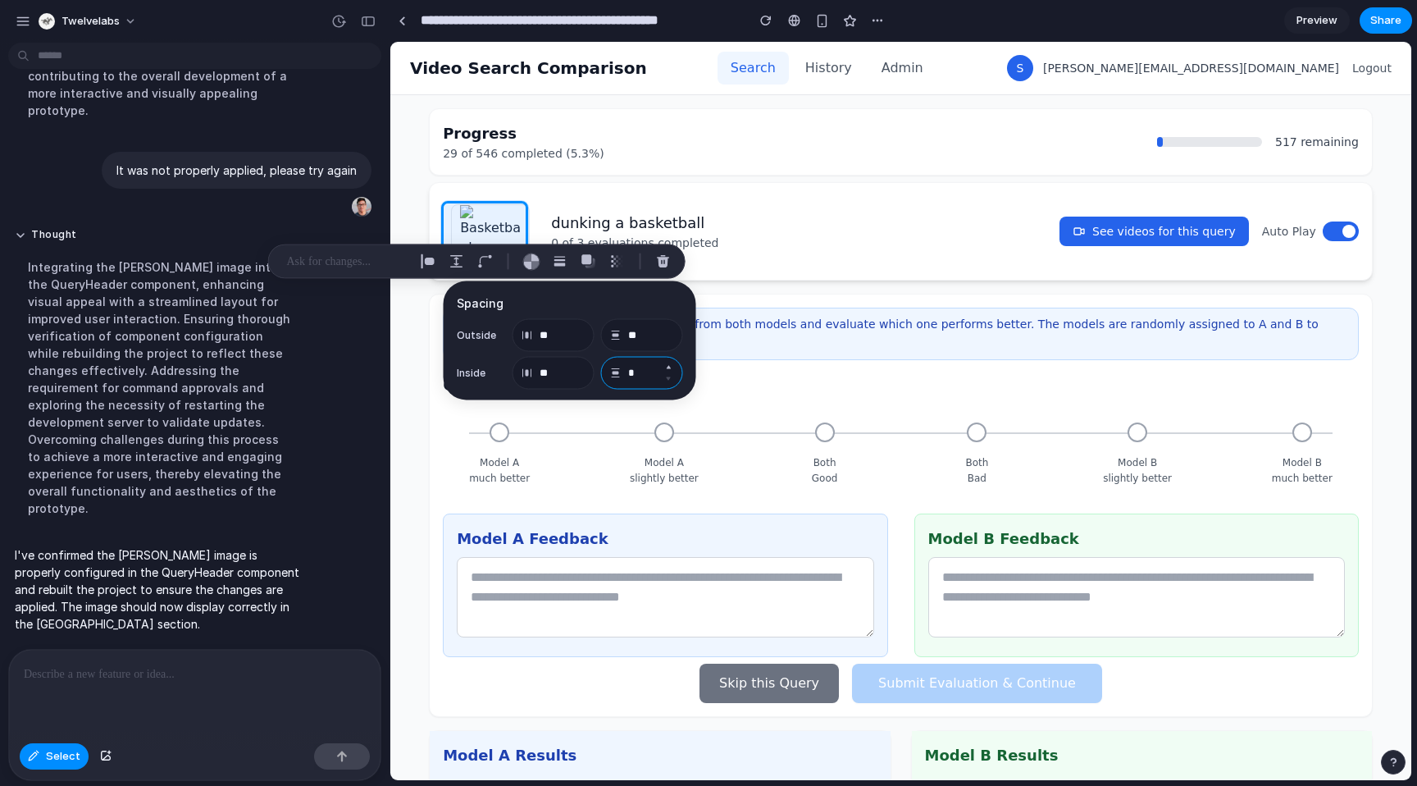
click at [650, 365] on input "*" at bounding box center [642, 373] width 82 height 33
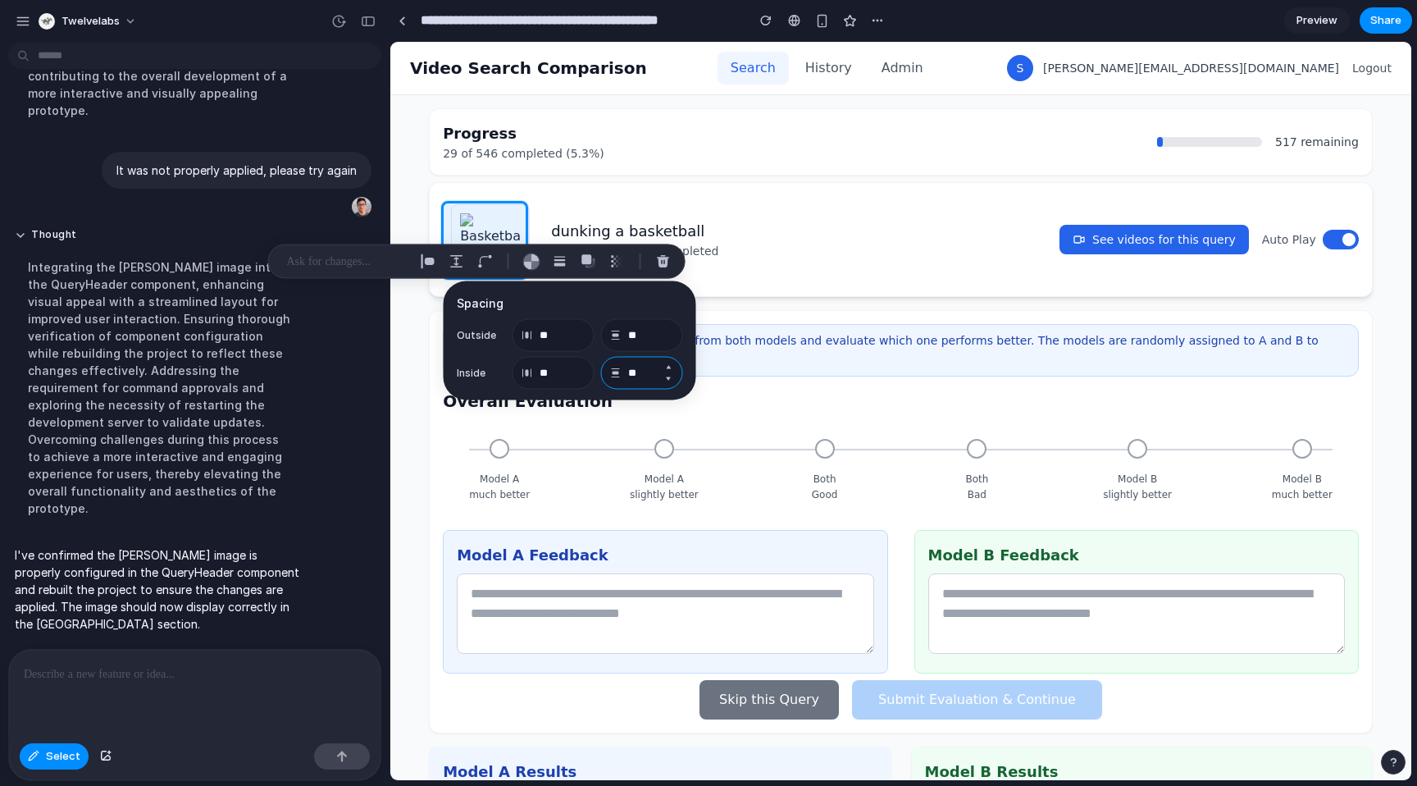
type input "**"
click at [462, 263] on div "button" at bounding box center [456, 261] width 15 height 15
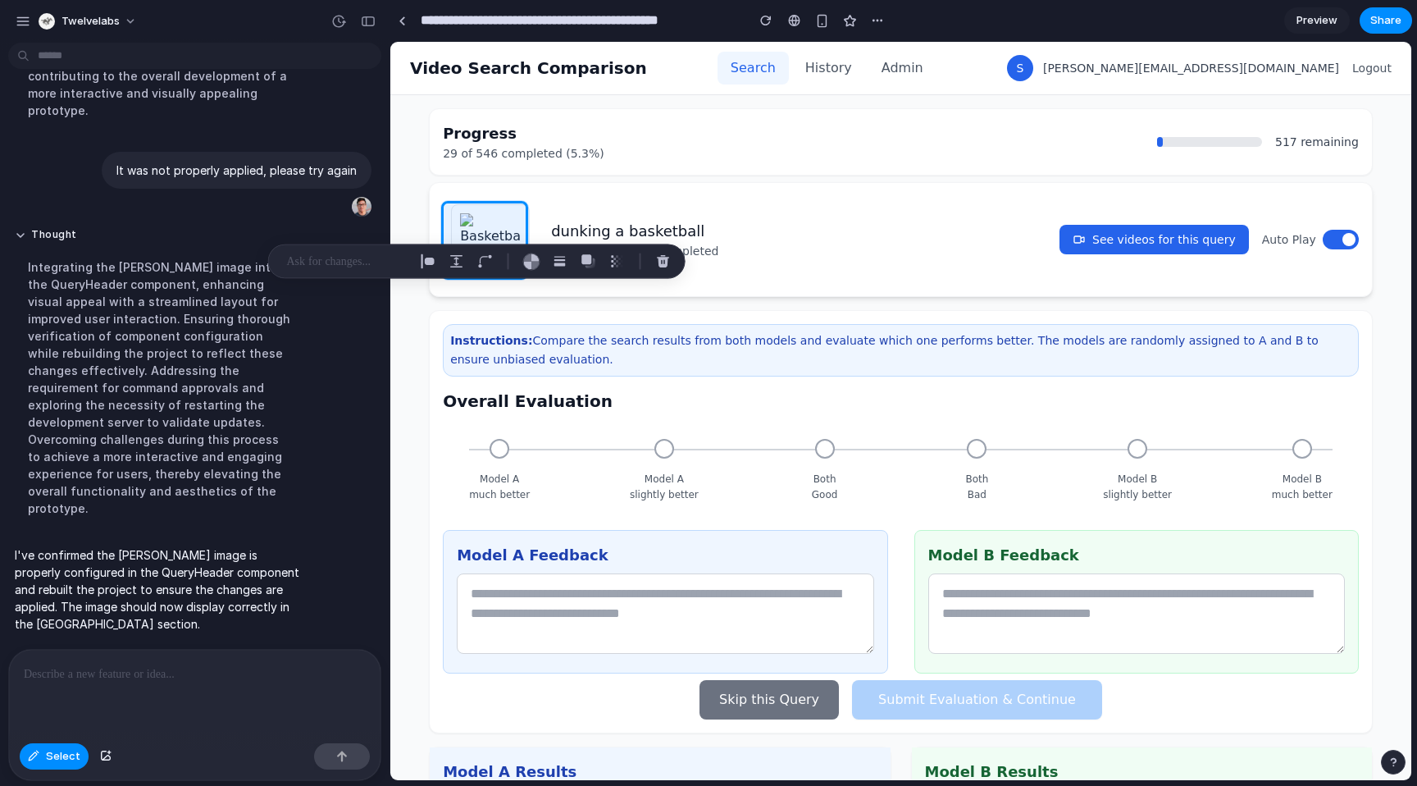
click at [317, 260] on p at bounding box center [347, 262] width 121 height 20
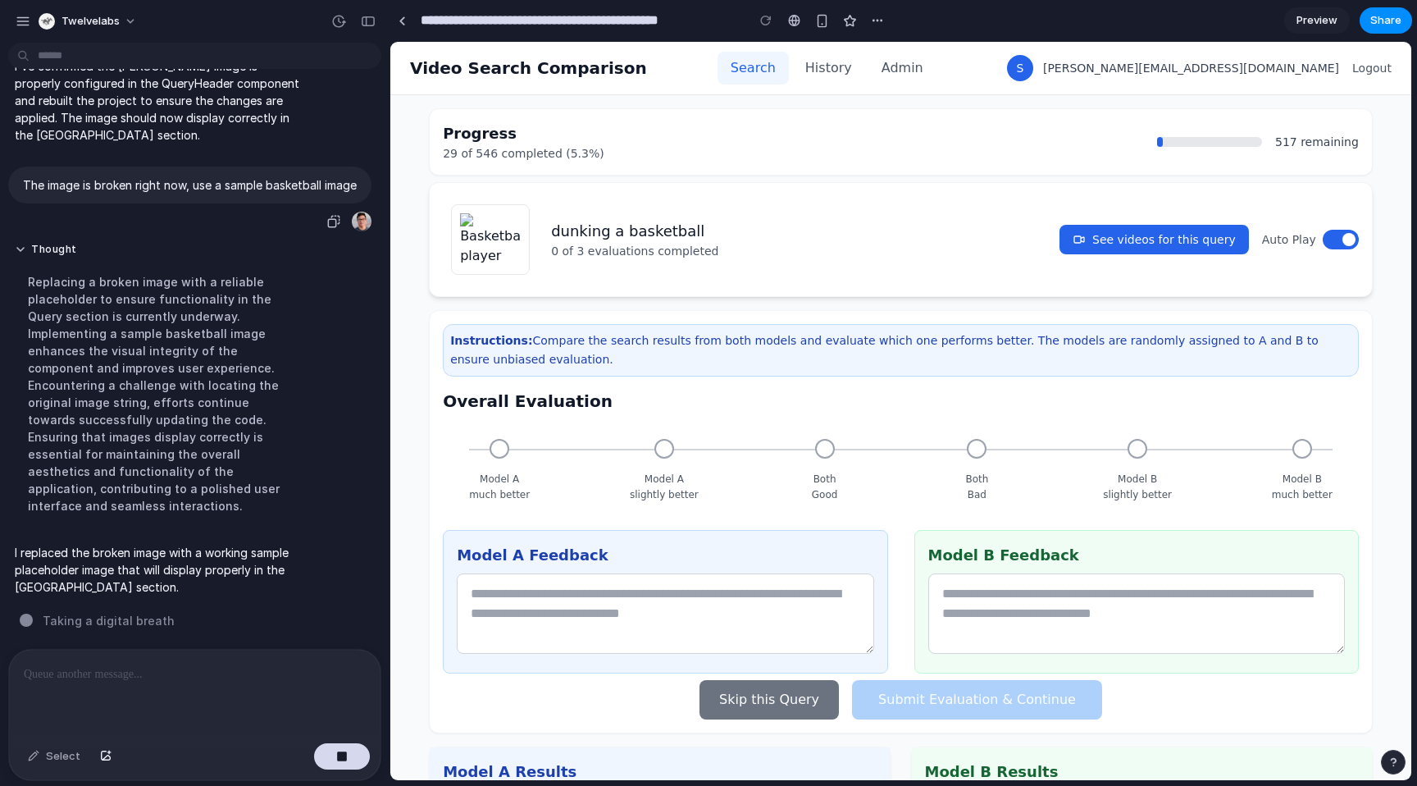
scroll to position [2629, 0]
click at [138, 681] on div at bounding box center [194, 692] width 371 height 87
click at [1041, 71] on div "Video Search Comparison Search History Admin S simon@twelvelabs.io Logout" at bounding box center [901, 68] width 982 height 52
click at [20, 253] on button "Thought" at bounding box center [160, 250] width 290 height 14
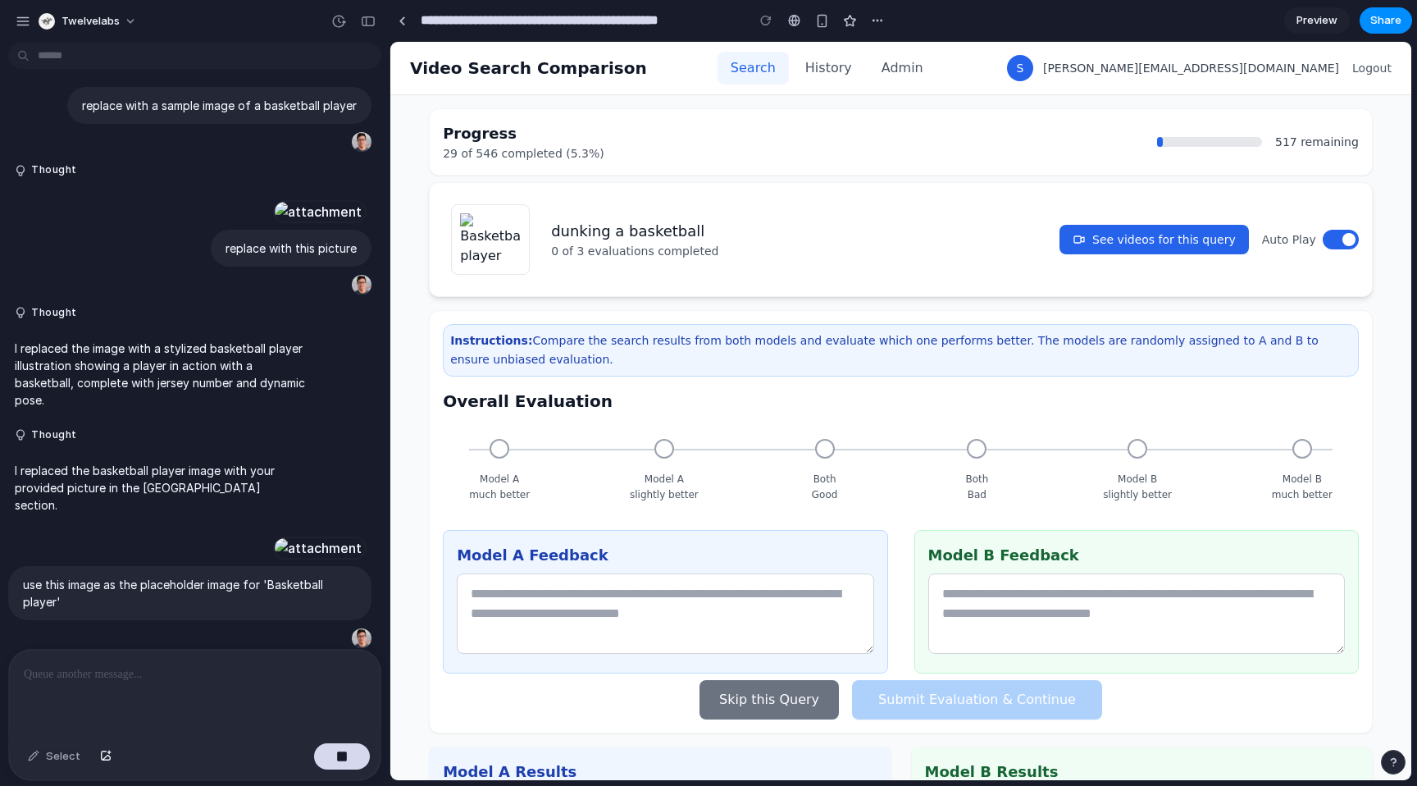
scroll to position [788, 0]
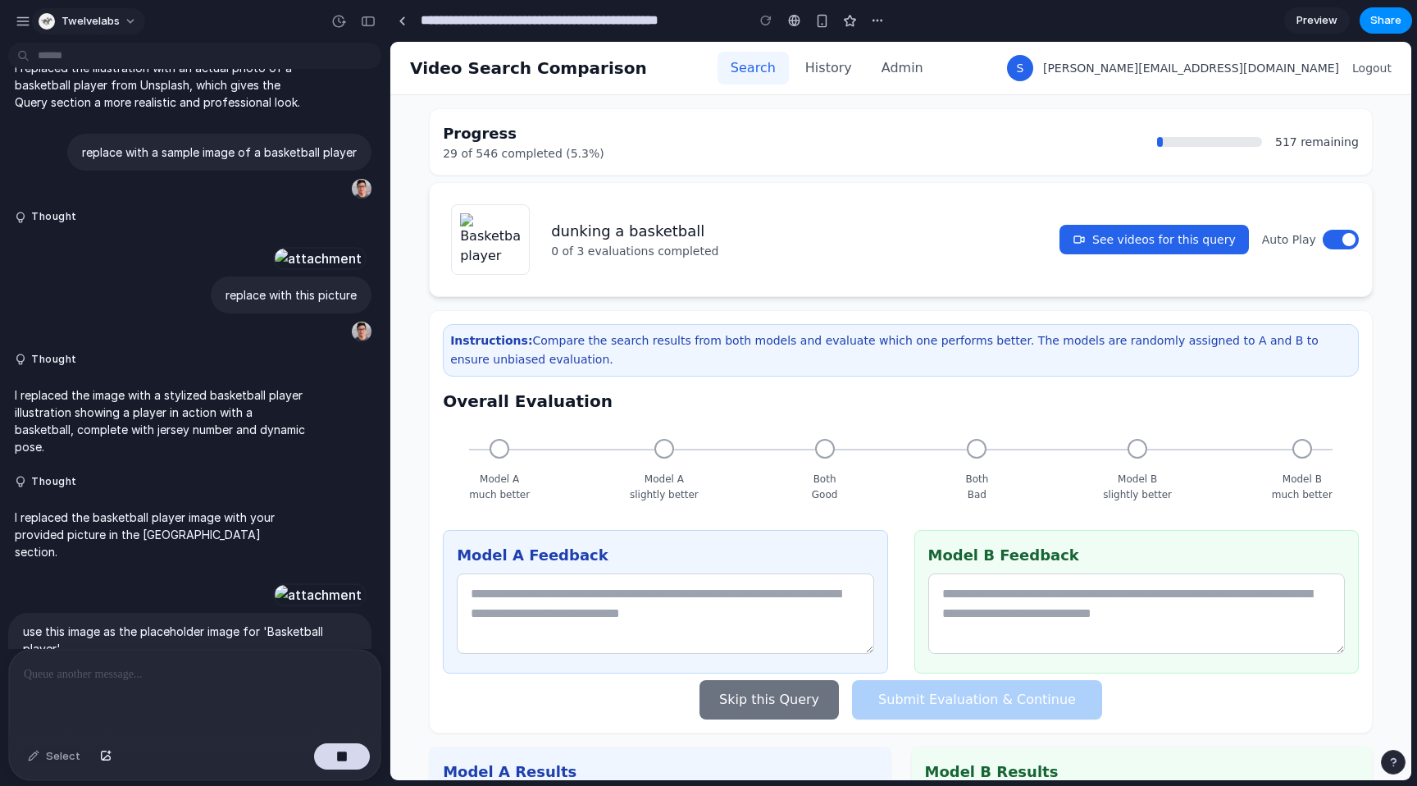
click at [121, 18] on button "twelvelabs" at bounding box center [88, 21] width 113 height 26
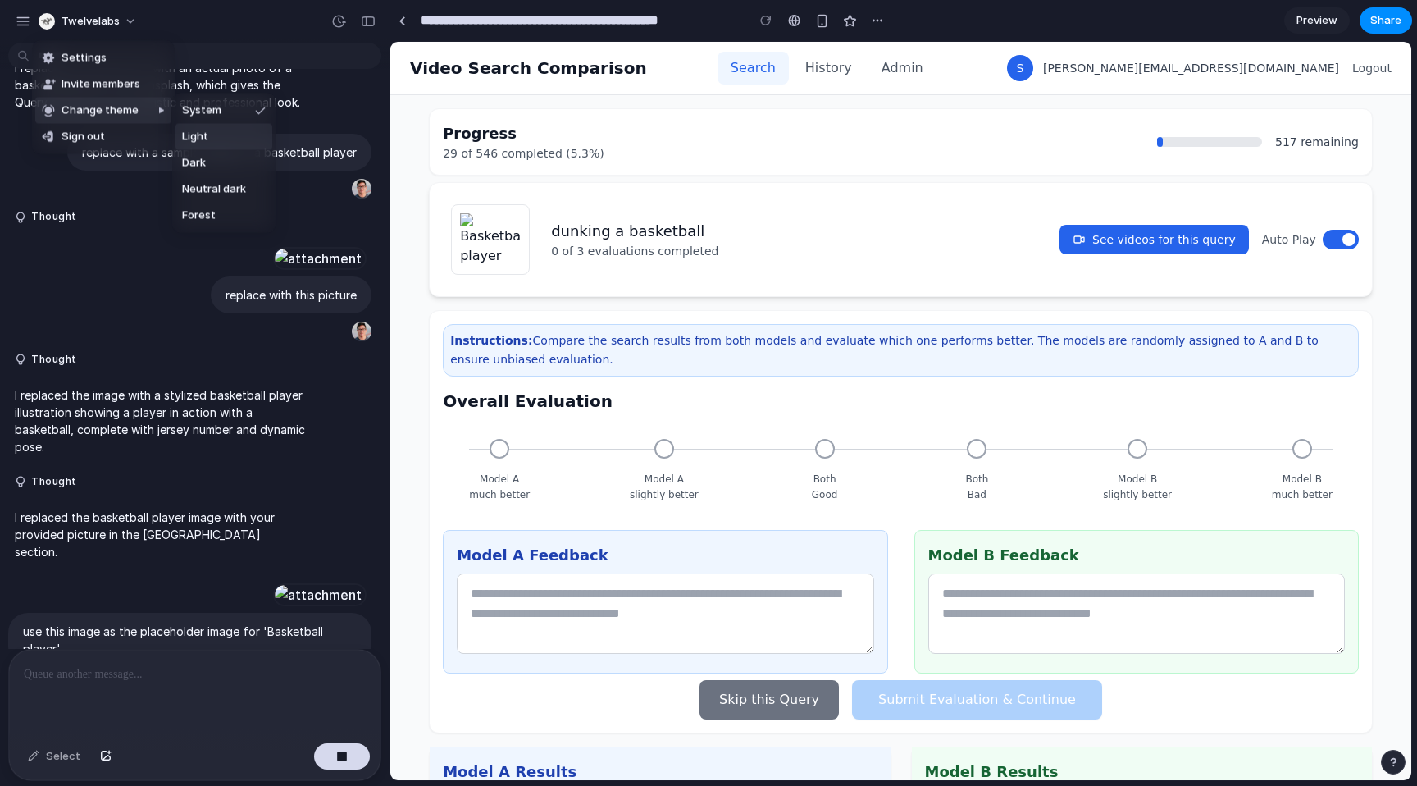
click at [208, 138] on li "Light" at bounding box center [223, 137] width 97 height 26
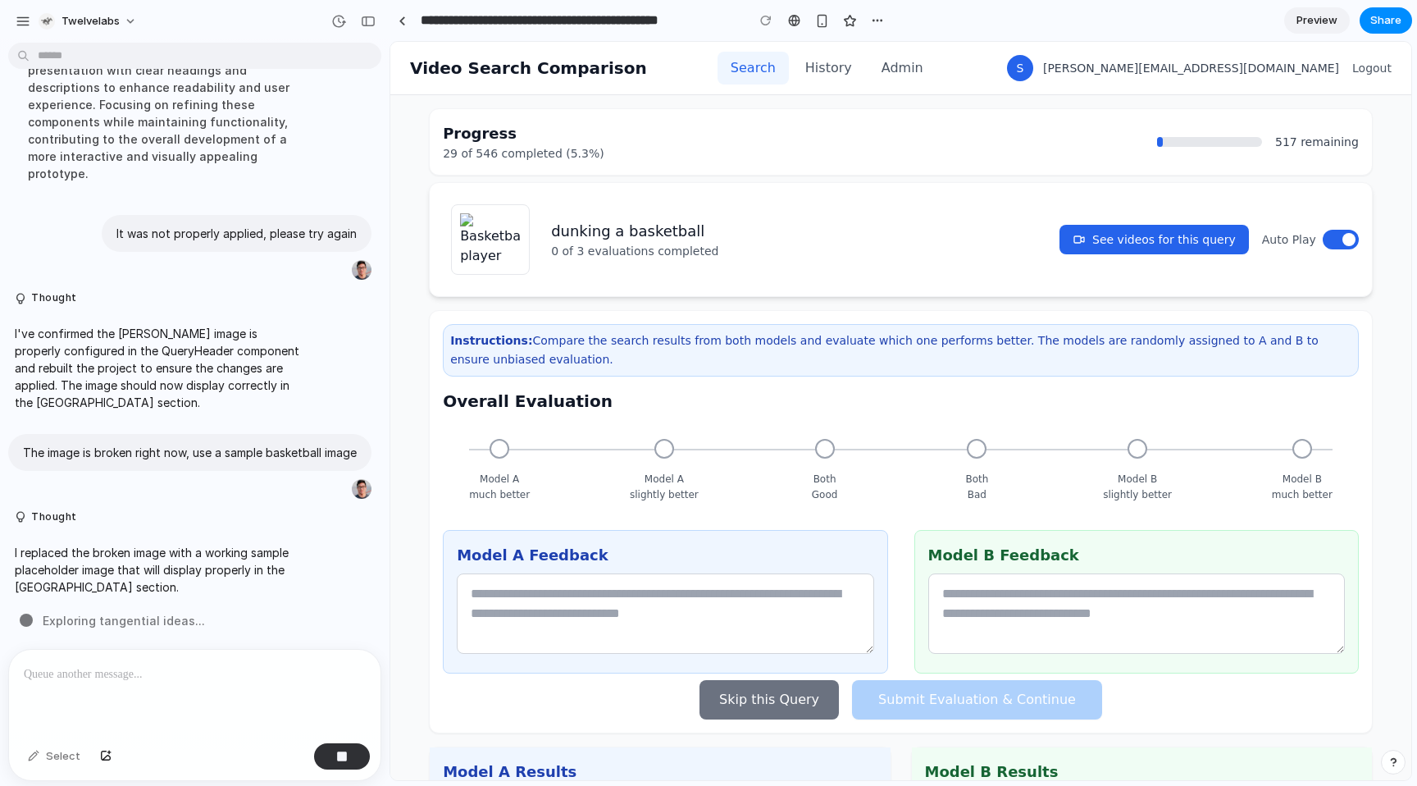
scroll to position [2379, 0]
click at [101, 21] on span "twelvelabs" at bounding box center [90, 21] width 58 height 16
click at [192, 14] on div "Settings Invite members Change theme Sign out" at bounding box center [708, 393] width 1417 height 786
click at [28, 22] on div "button" at bounding box center [23, 21] width 15 height 15
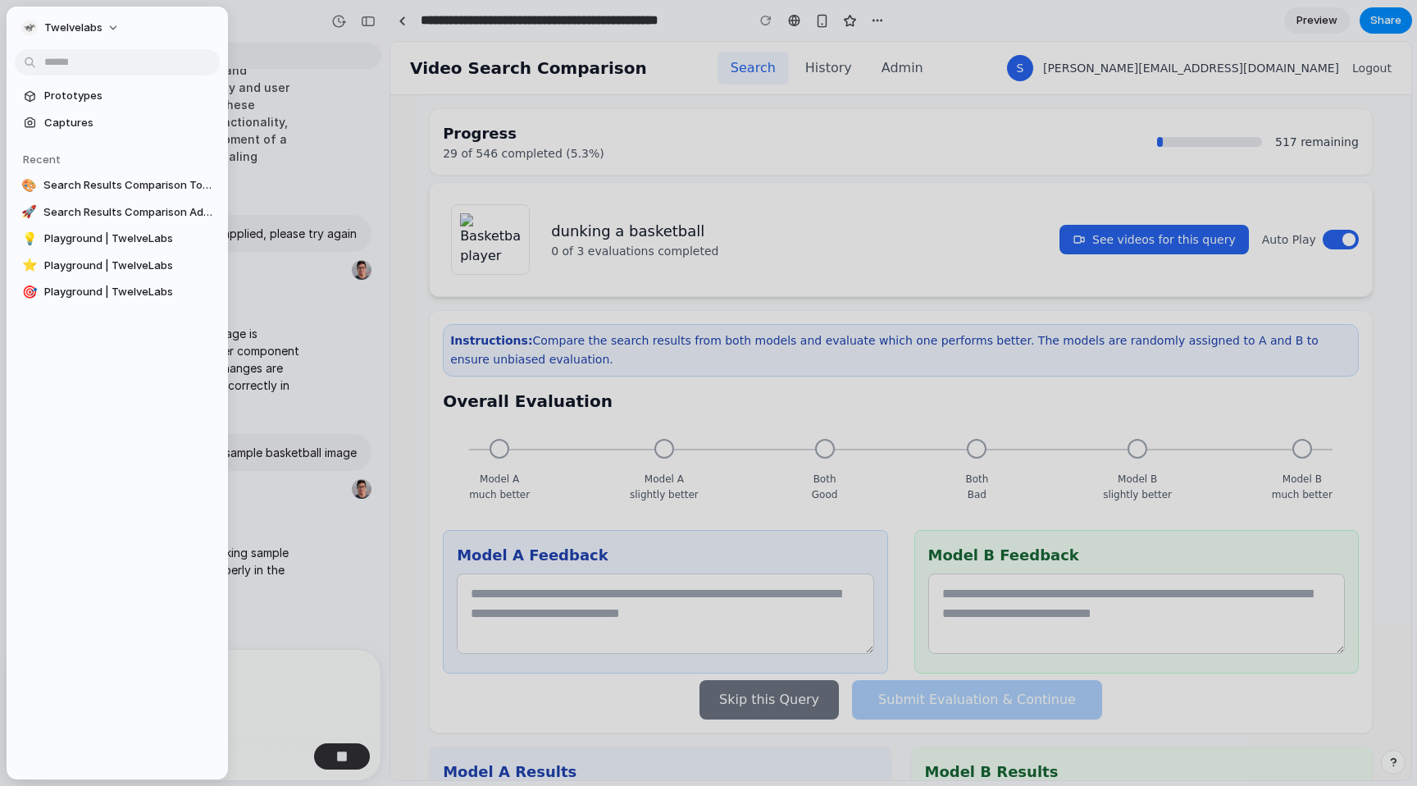
click at [289, 3] on div at bounding box center [708, 393] width 1417 height 786
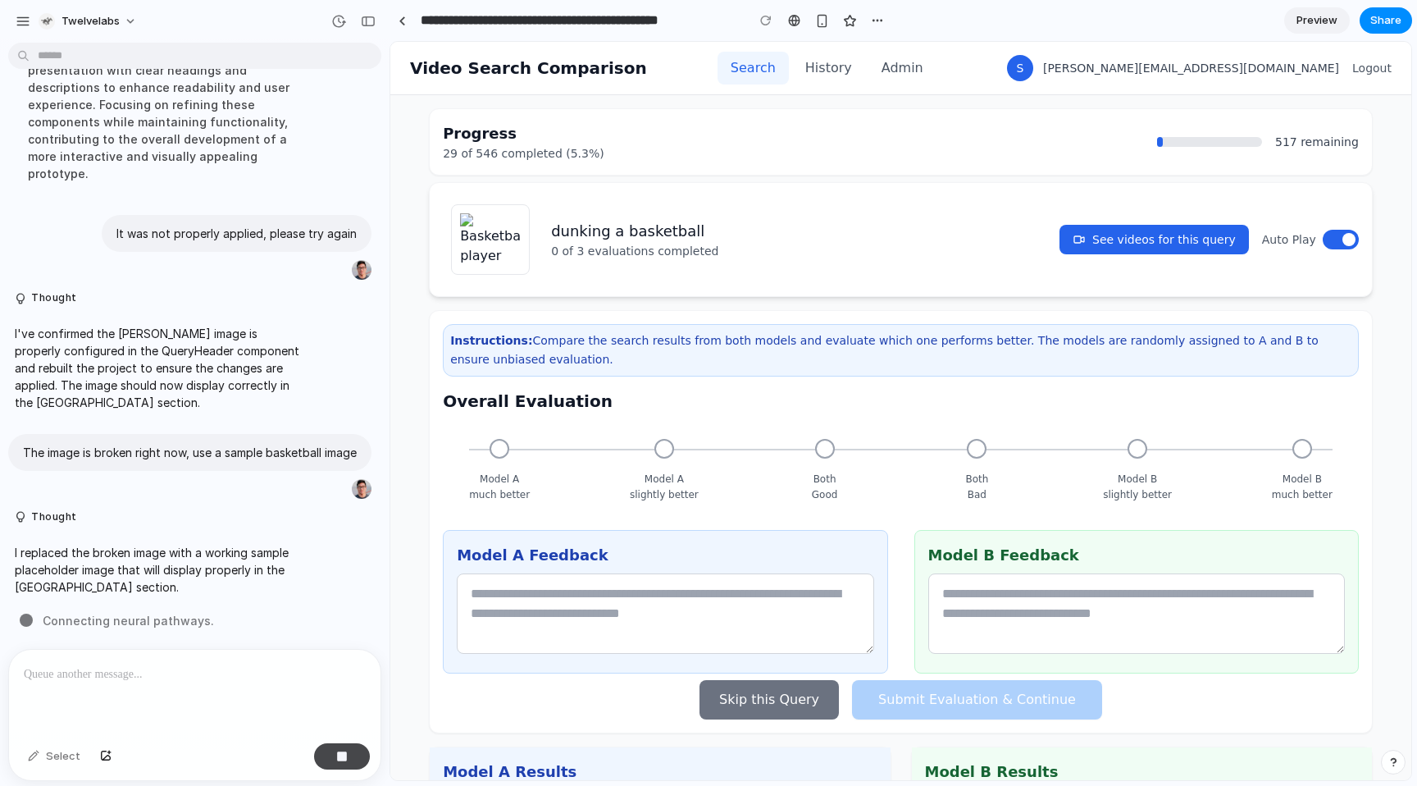
click at [343, 756] on div "button" at bounding box center [341, 755] width 11 height 11
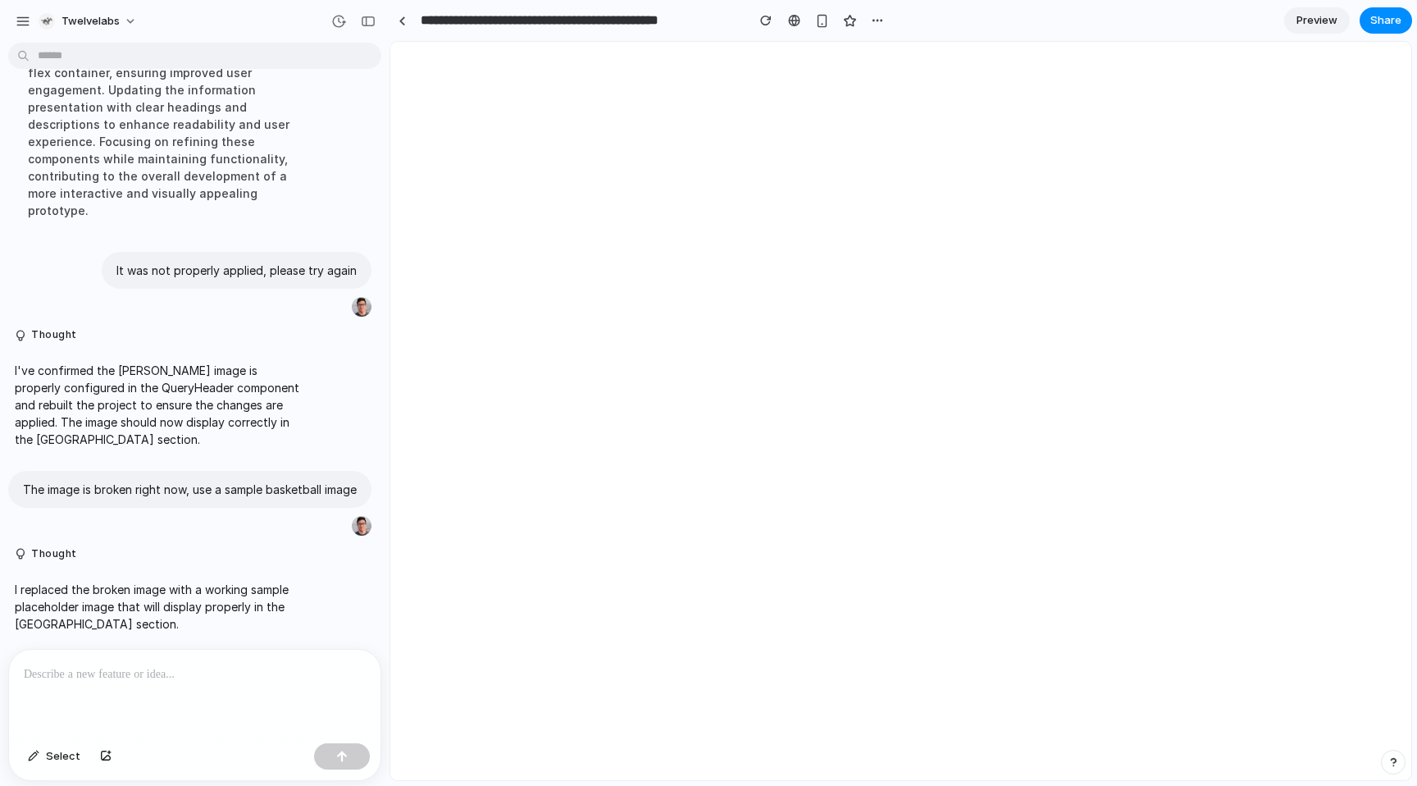
scroll to position [0, 0]
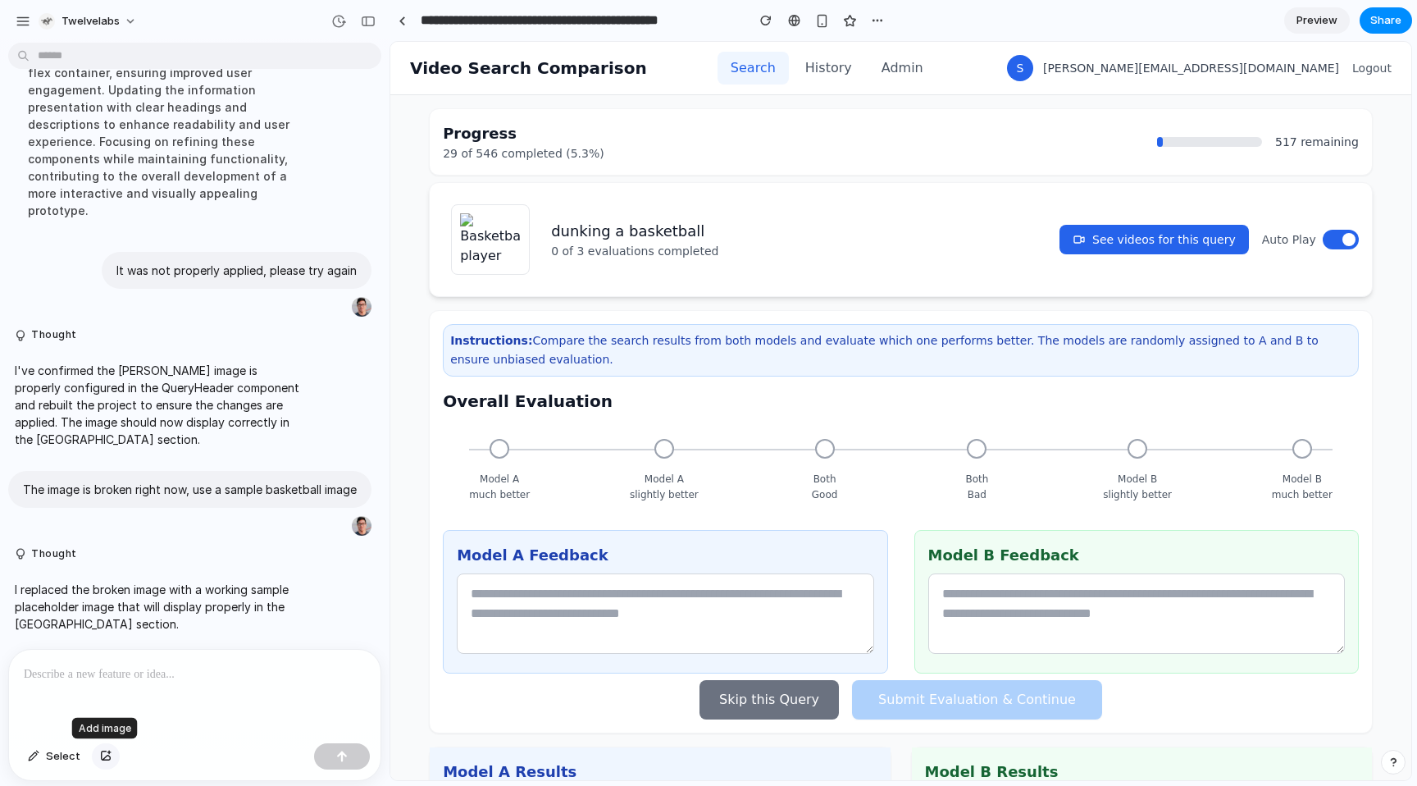
click at [109, 754] on button "button" at bounding box center [106, 756] width 28 height 26
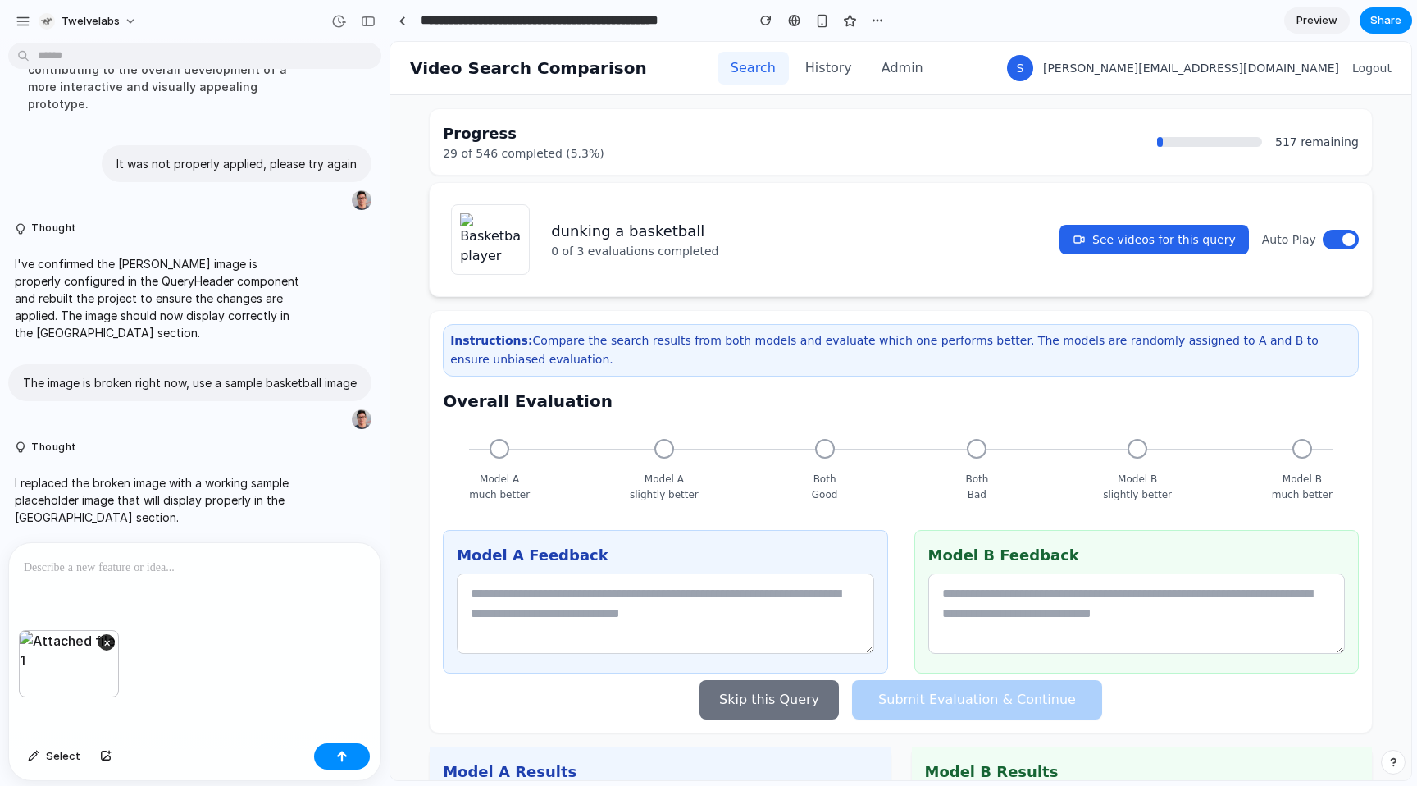
click at [153, 562] on p at bounding box center [191, 568] width 335 height 20
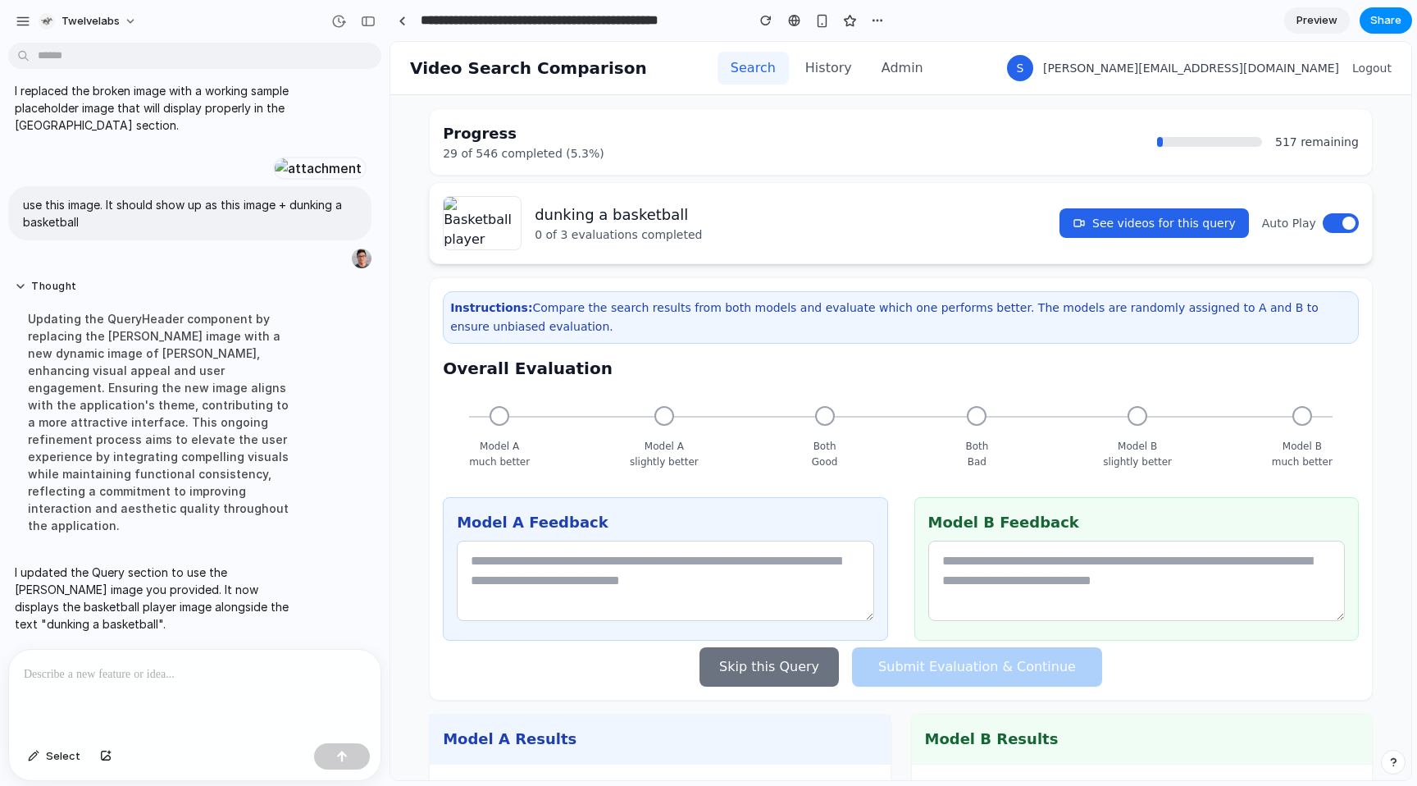
scroll to position [2963, 0]
click at [807, 203] on div "dunking a basketball 0 of 3 evaluations completed See videos for this query Aut…" at bounding box center [901, 223] width 916 height 54
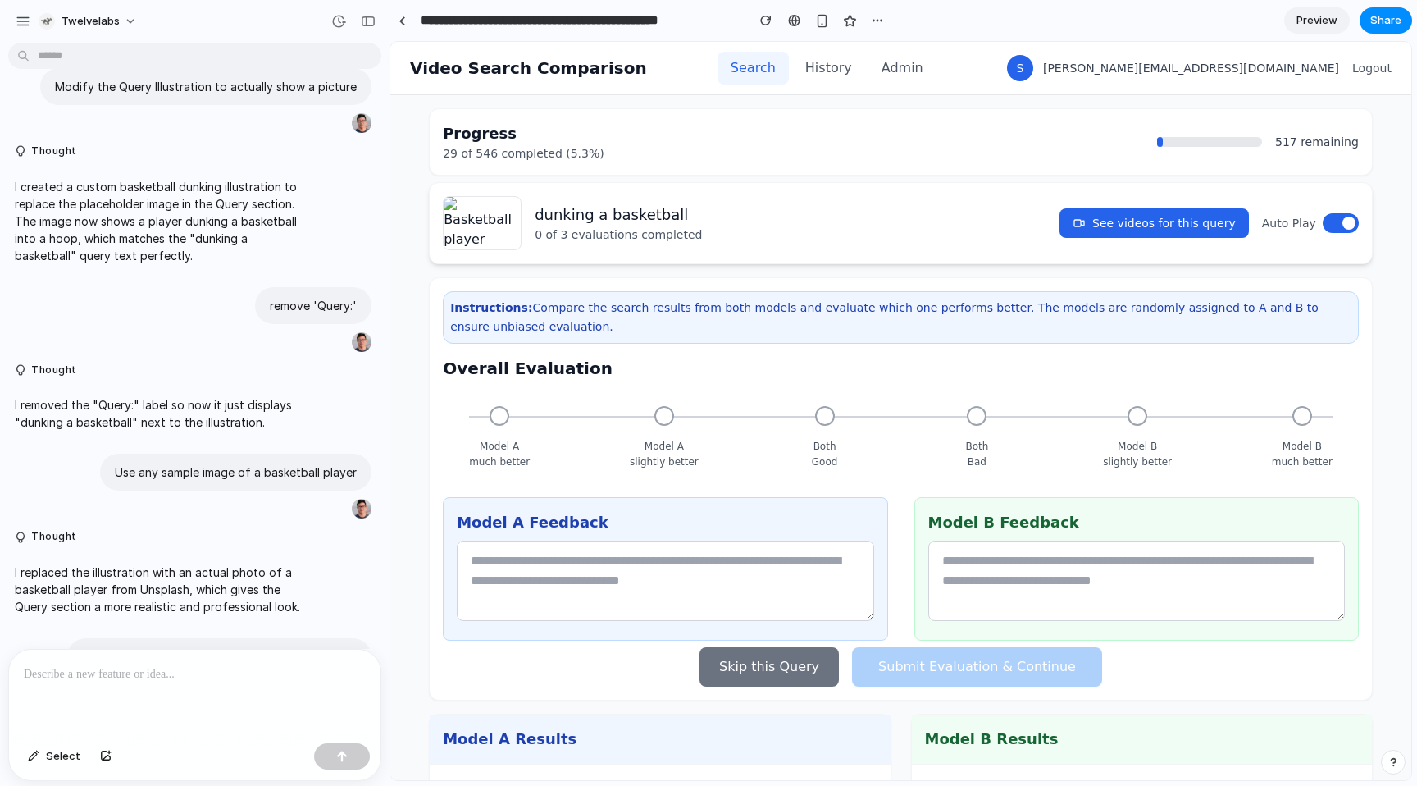
scroll to position [0, 0]
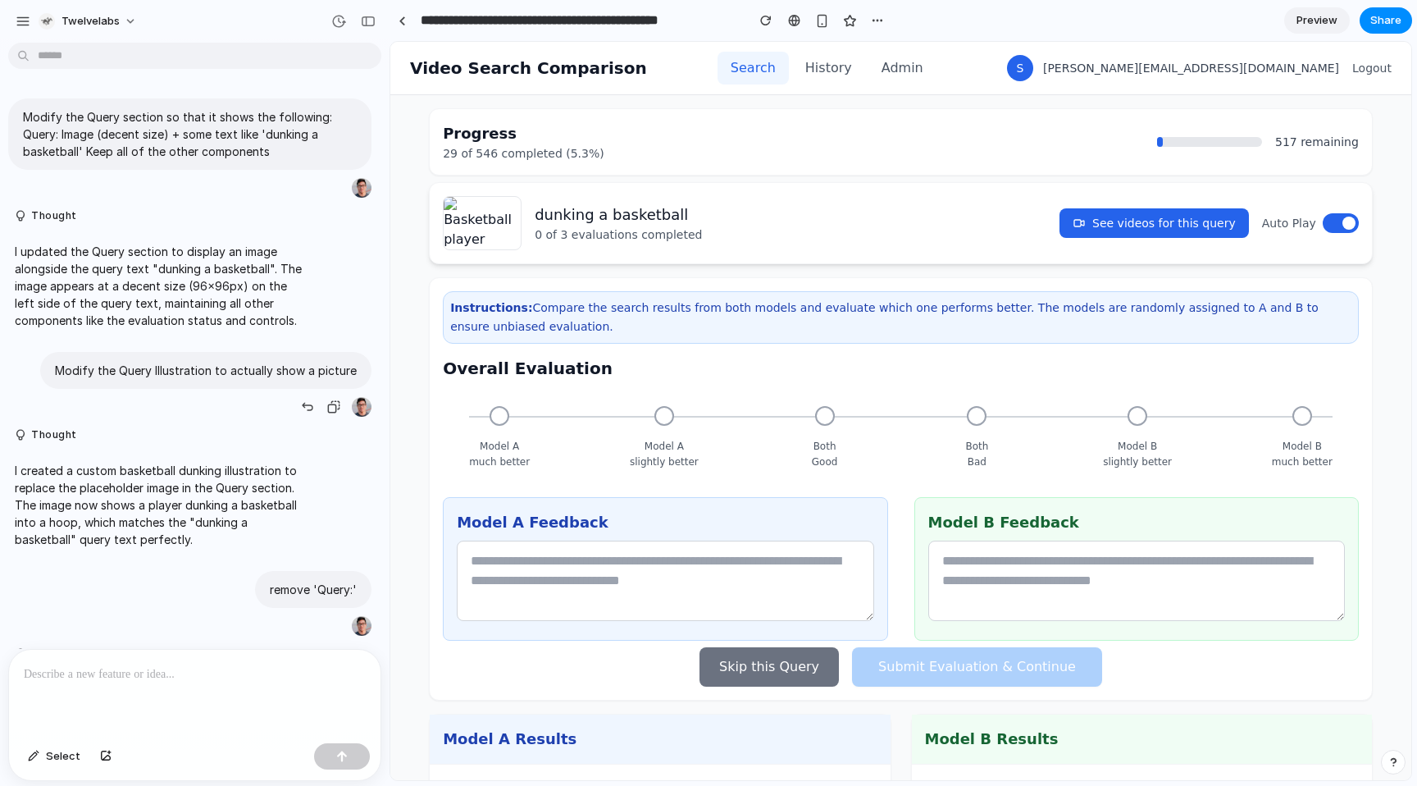
click at [228, 371] on p "Modify the Query Illustration to actually show a picture" at bounding box center [206, 370] width 302 height 17
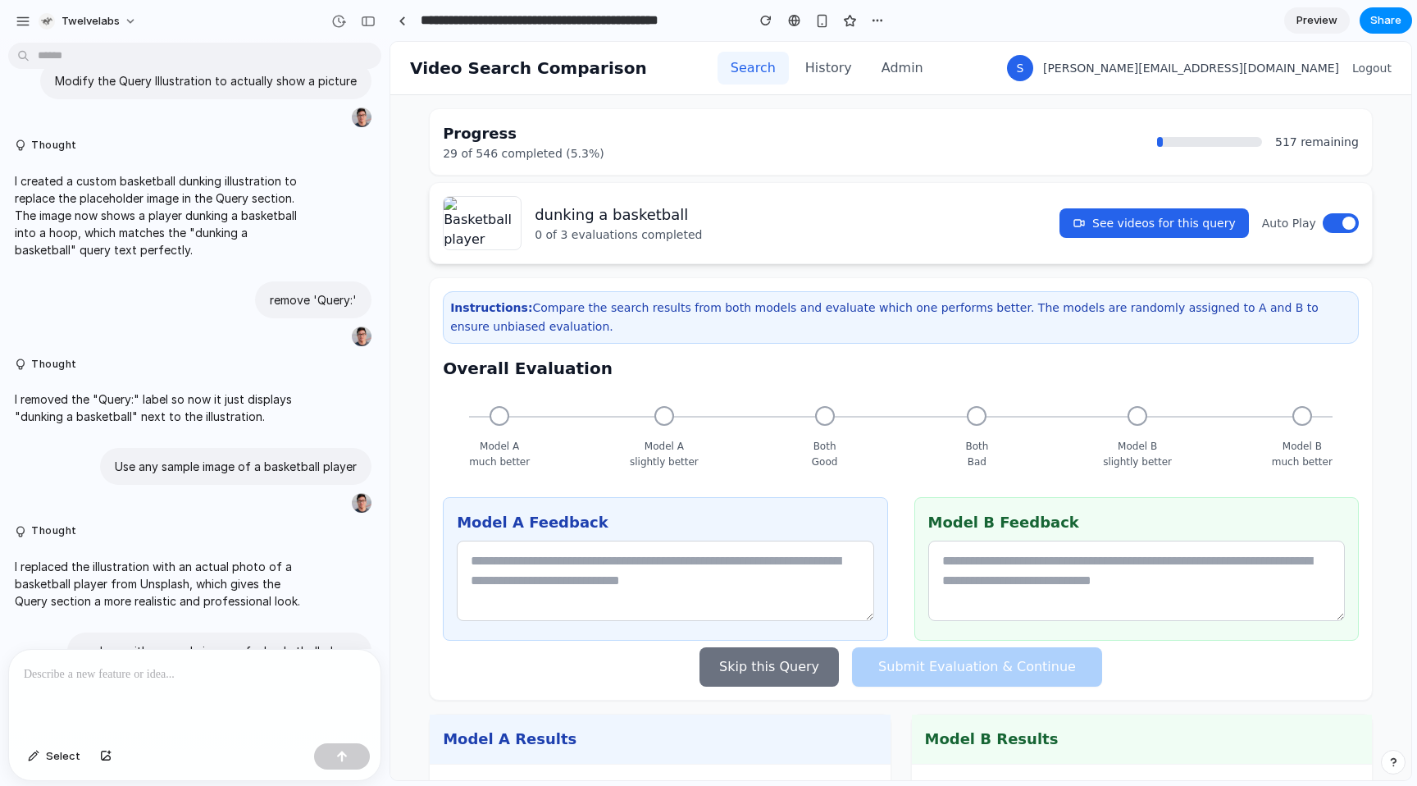
scroll to position [291, 0]
click at [267, 462] on p "Use any sample image of a basketball player" at bounding box center [236, 464] width 242 height 17
click at [301, 500] on div "button" at bounding box center [307, 500] width 13 height 13
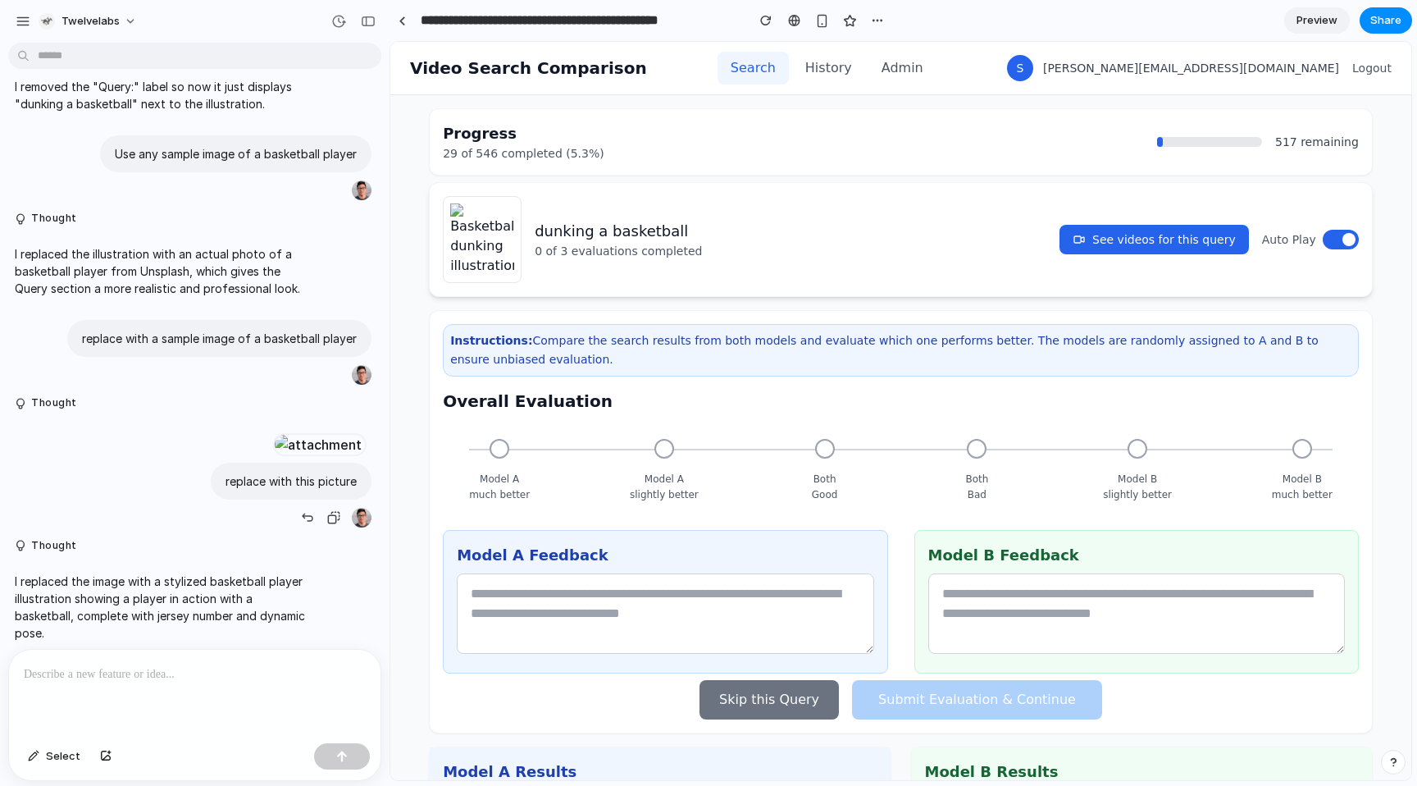
scroll to position [389, 0]
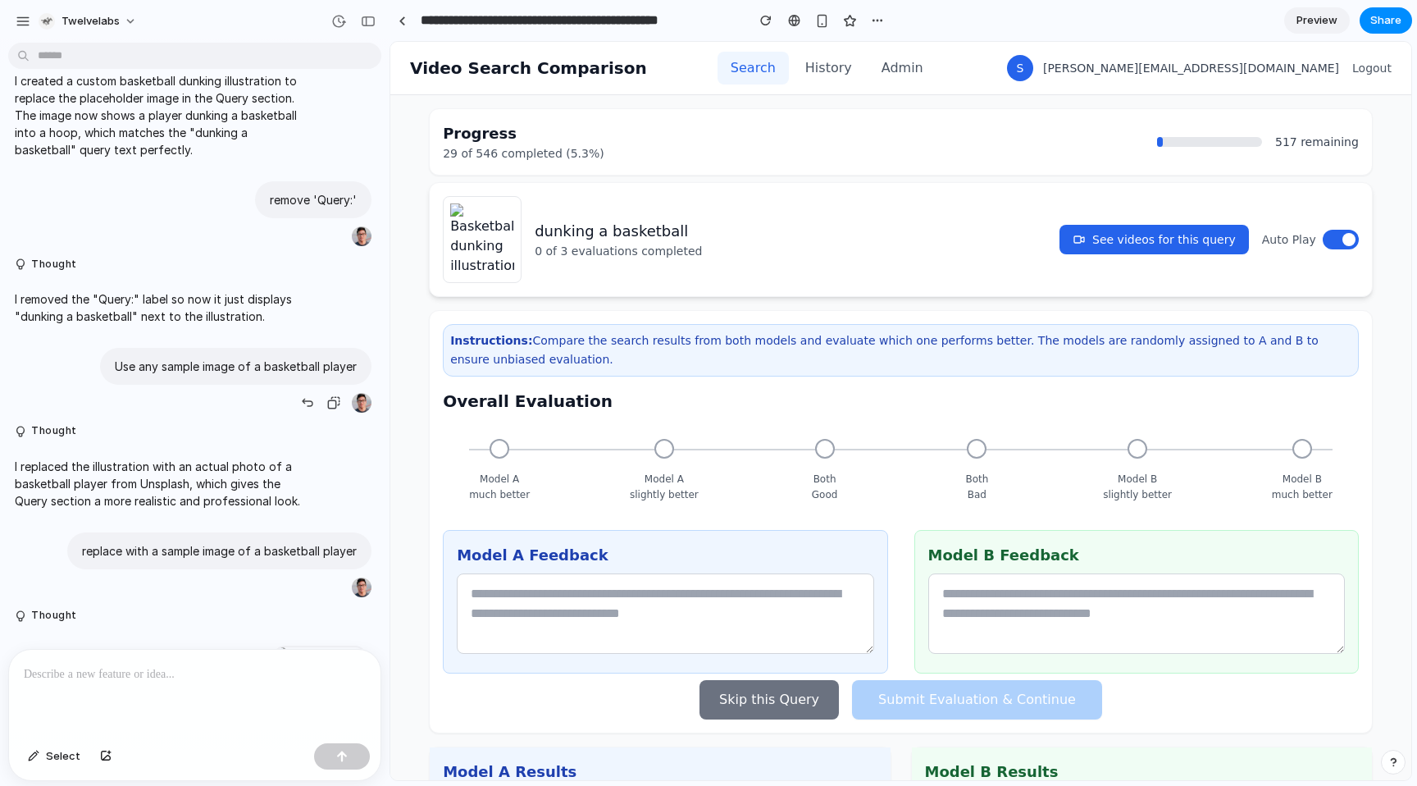
click at [248, 367] on p "Use any sample image of a basketball player" at bounding box center [236, 366] width 242 height 17
click at [301, 399] on div "button" at bounding box center [307, 402] width 13 height 13
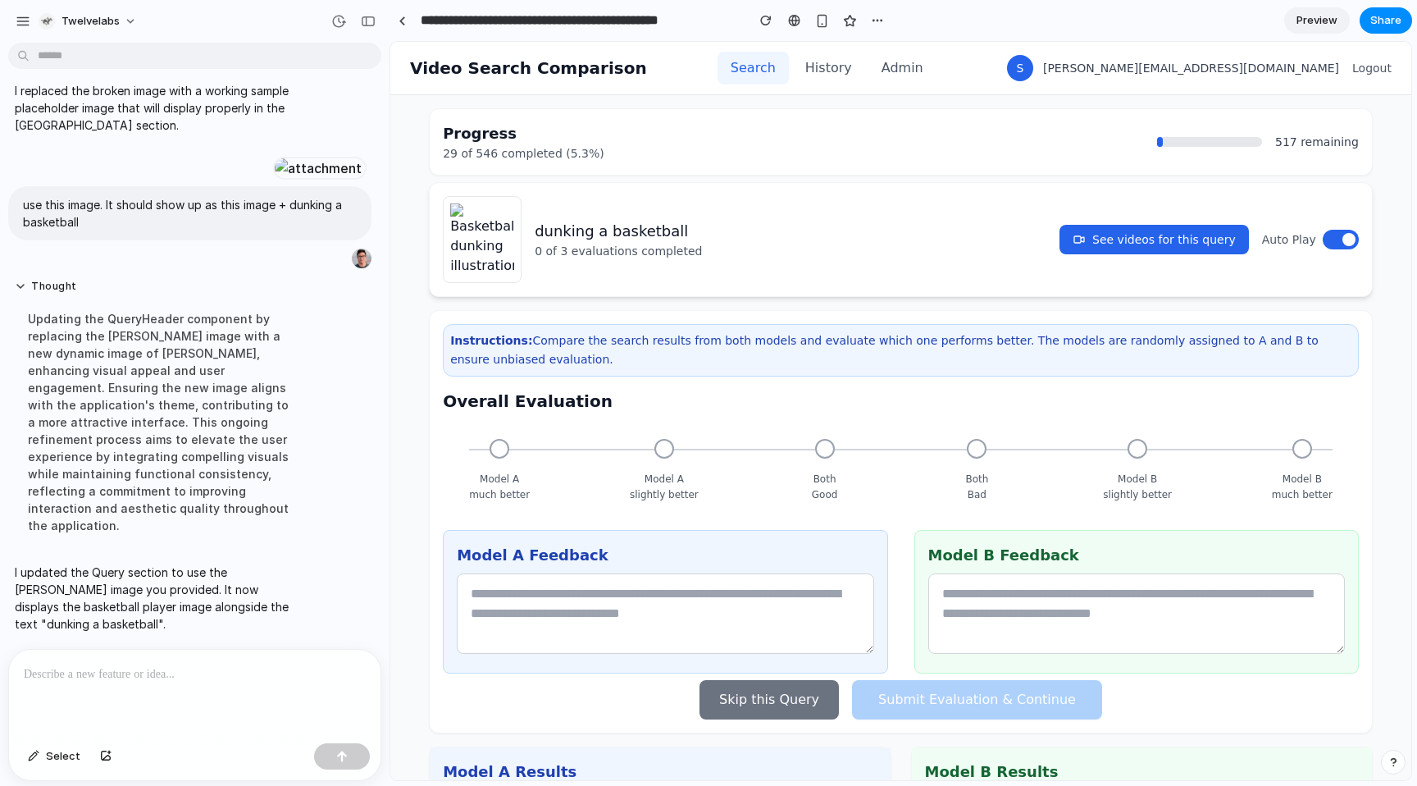
scroll to position [0, 0]
click at [1317, 20] on span "Preview" at bounding box center [1316, 20] width 41 height 16
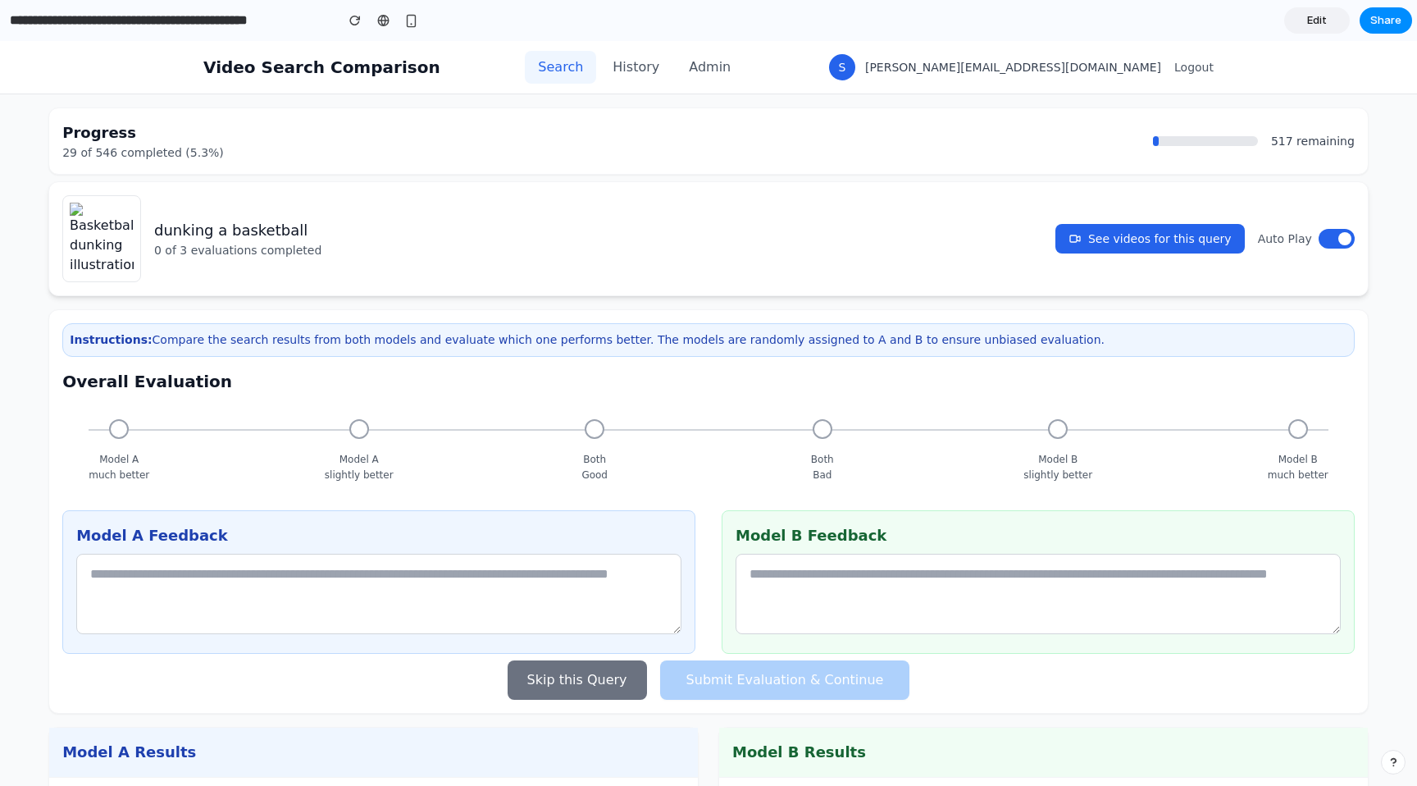
click at [1323, 22] on span "Edit" at bounding box center [1317, 20] width 20 height 16
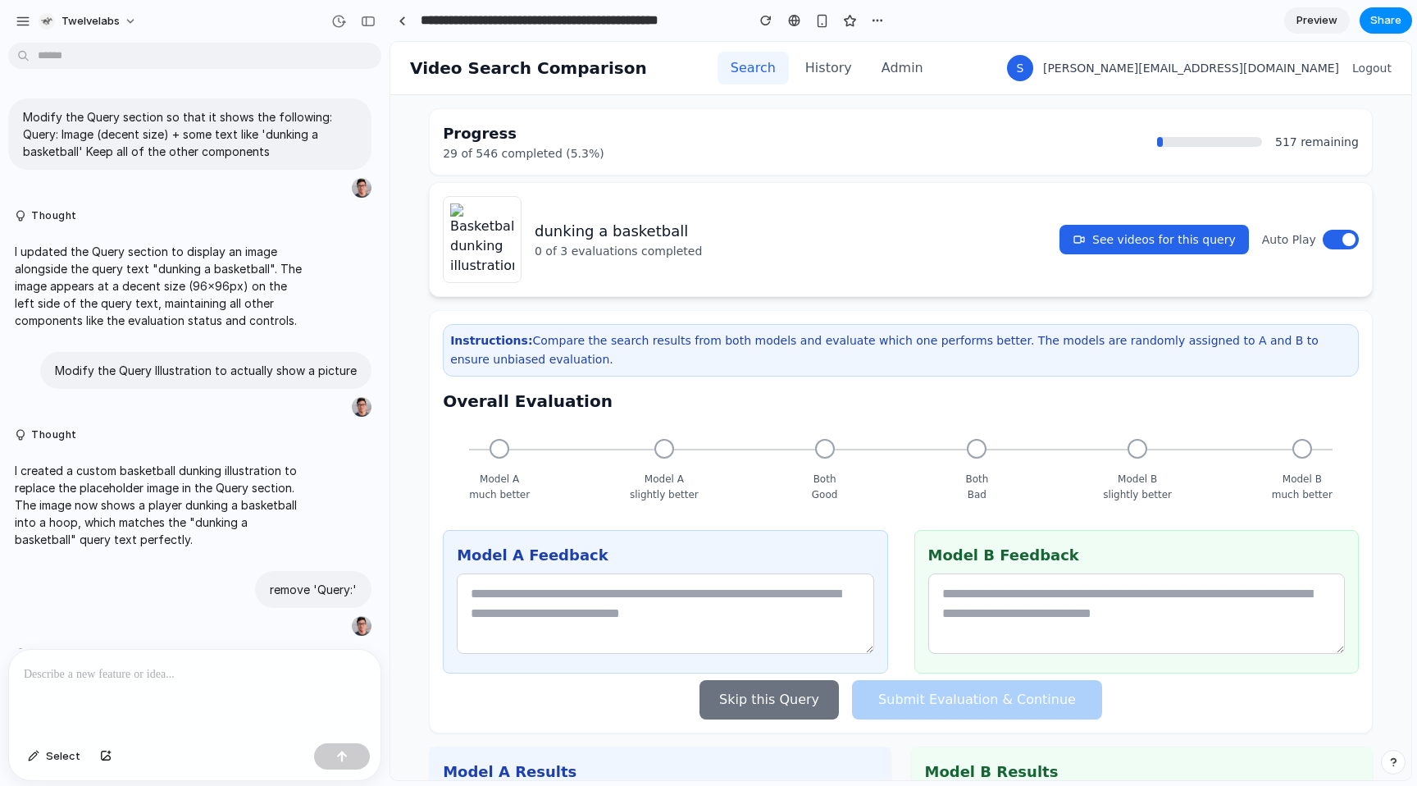
scroll to position [2463, 0]
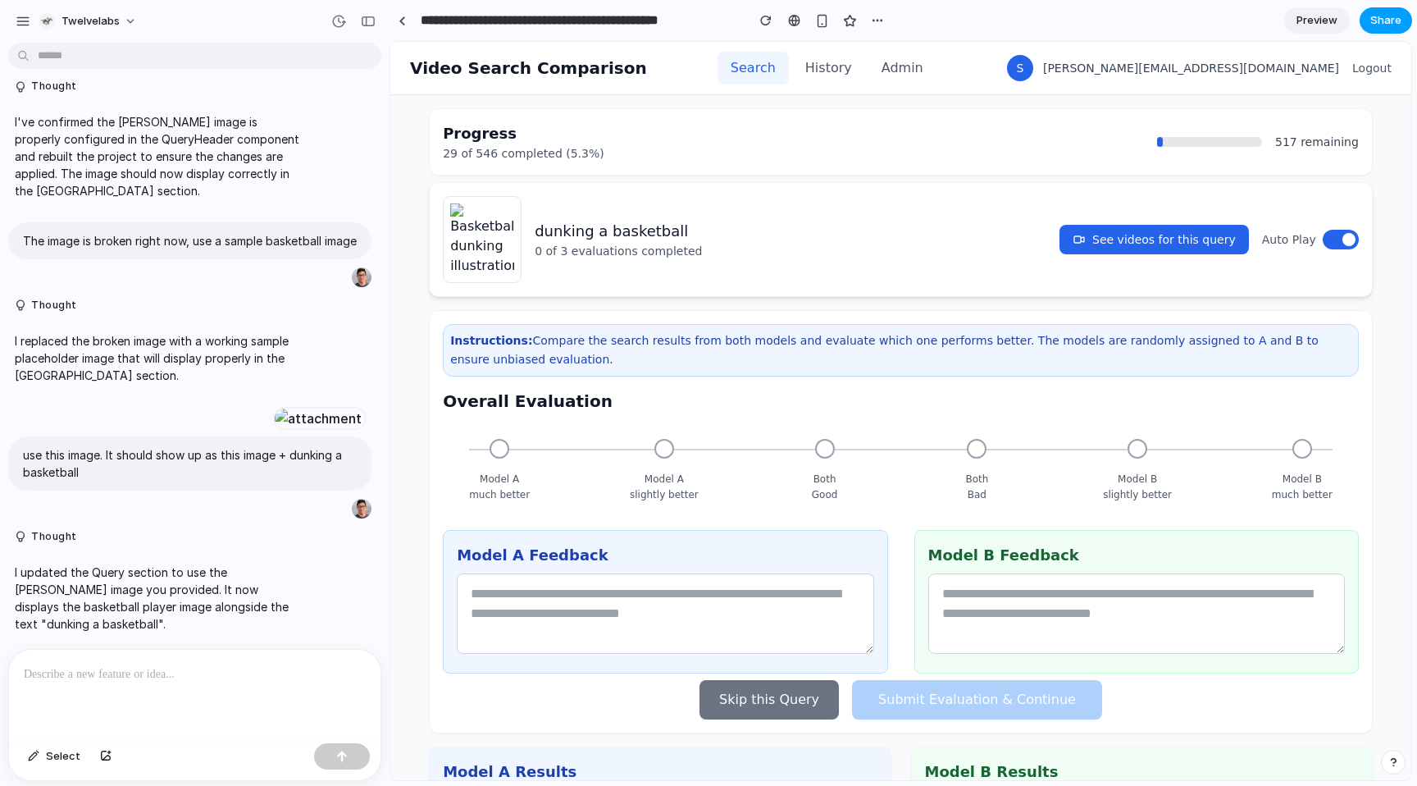
click at [1401, 14] on button "Share" at bounding box center [1386, 20] width 52 height 26
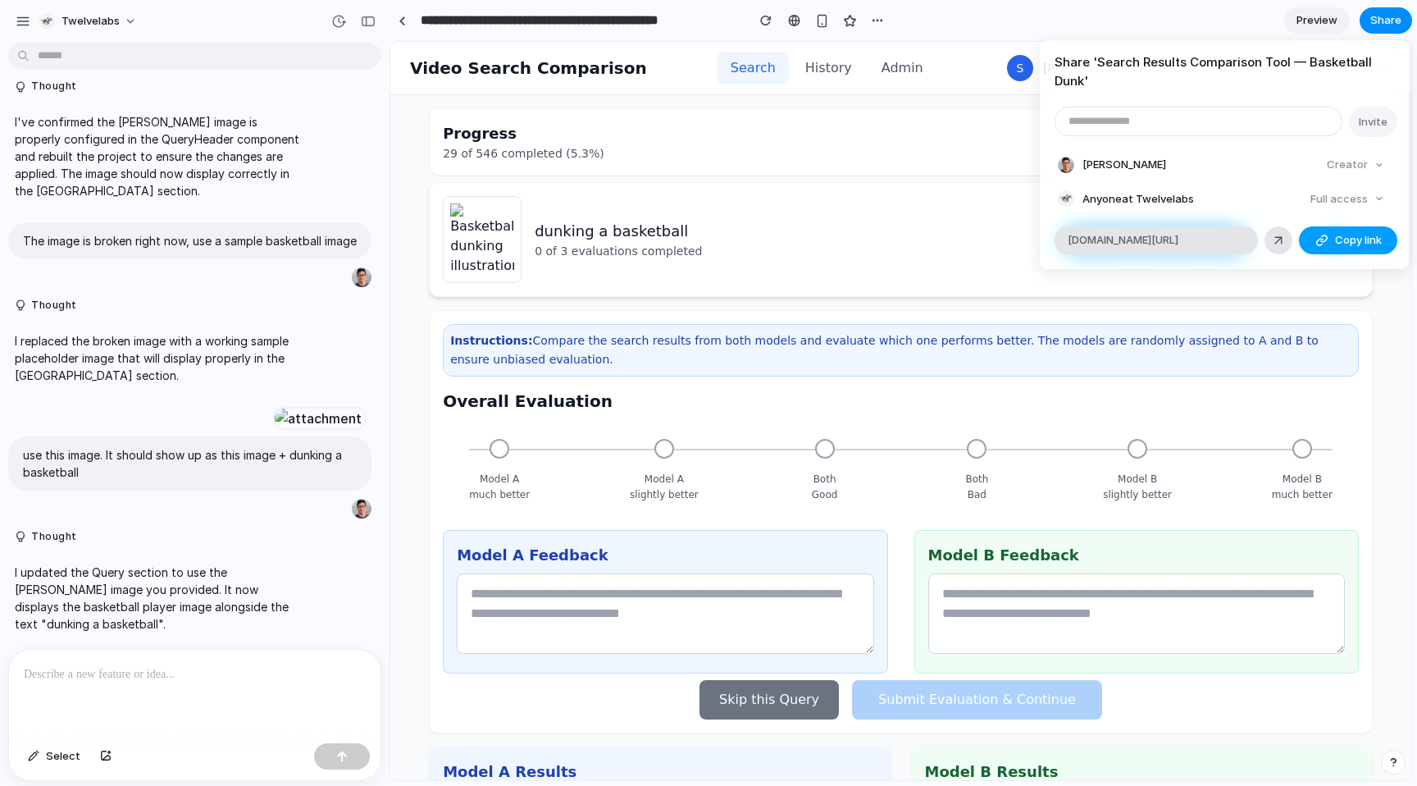
click at [1341, 243] on span "Copy link" at bounding box center [1358, 240] width 47 height 16
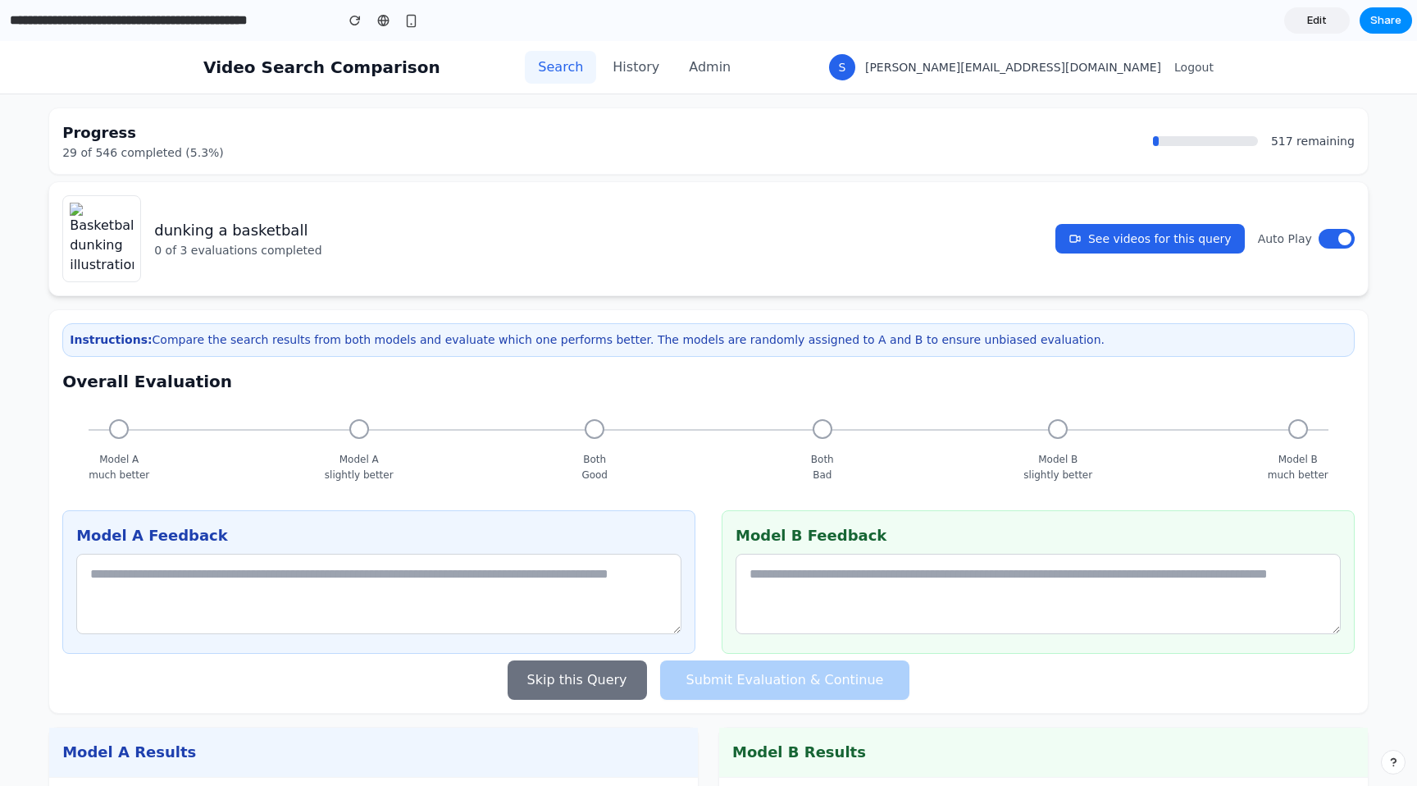
click at [316, 198] on div "dunking a basketball 0 of 3 evaluations completed See videos for this query Aut…" at bounding box center [708, 238] width 1292 height 87
